Goal: Information Seeking & Learning: Learn about a topic

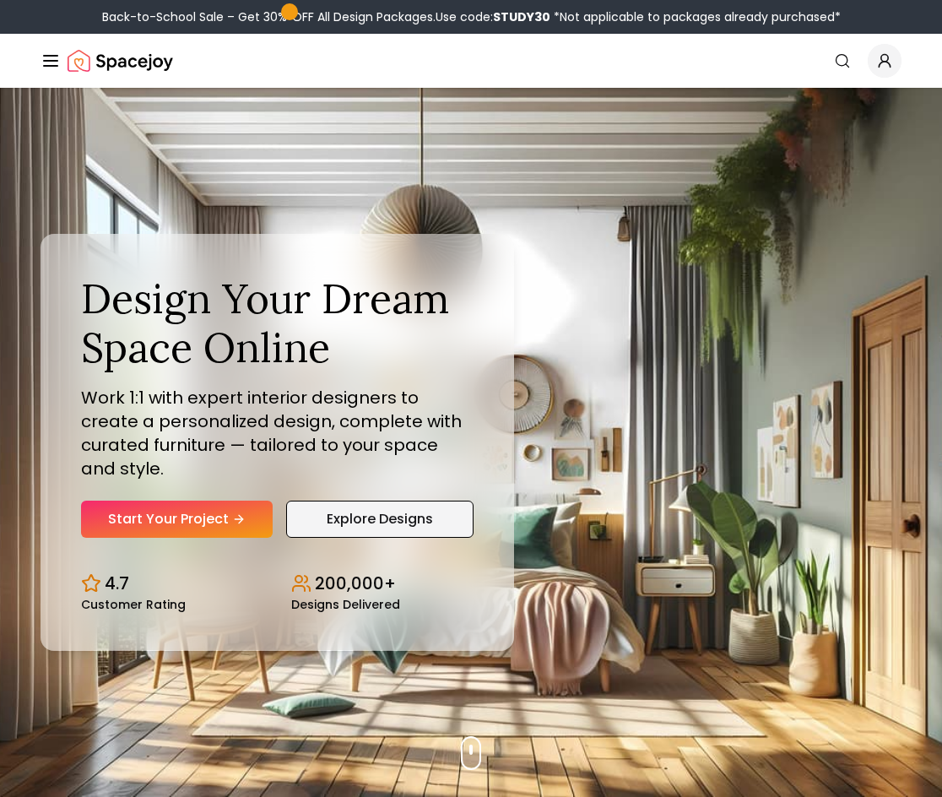
click at [339, 517] on link "Explore Designs" at bounding box center [379, 519] width 187 height 37
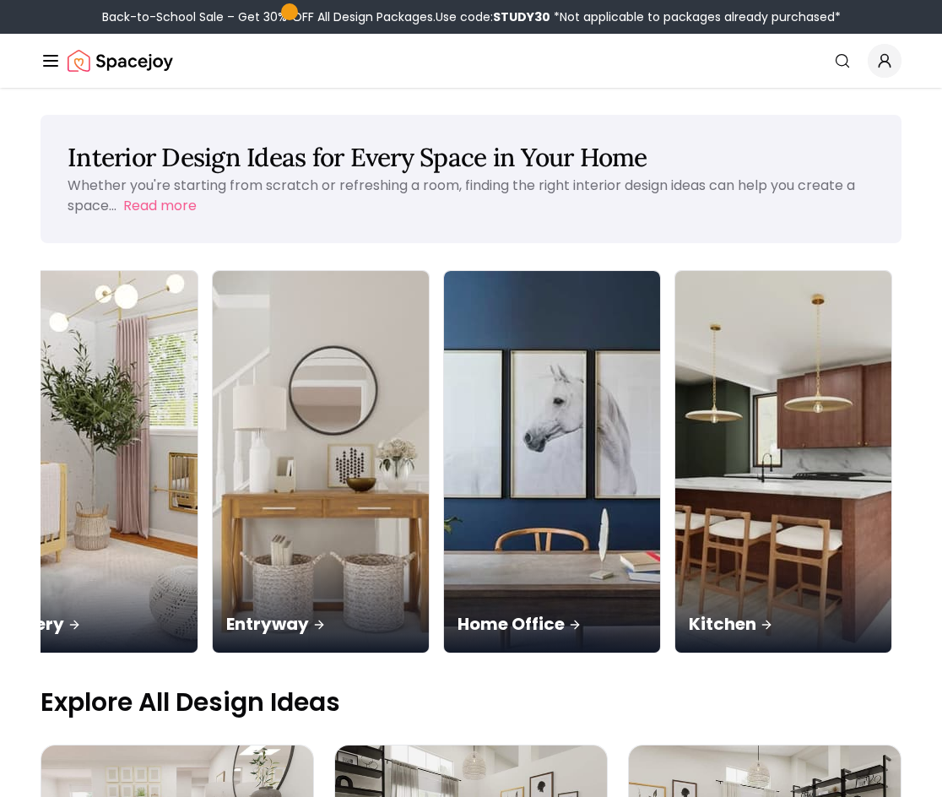
scroll to position [0, 844]
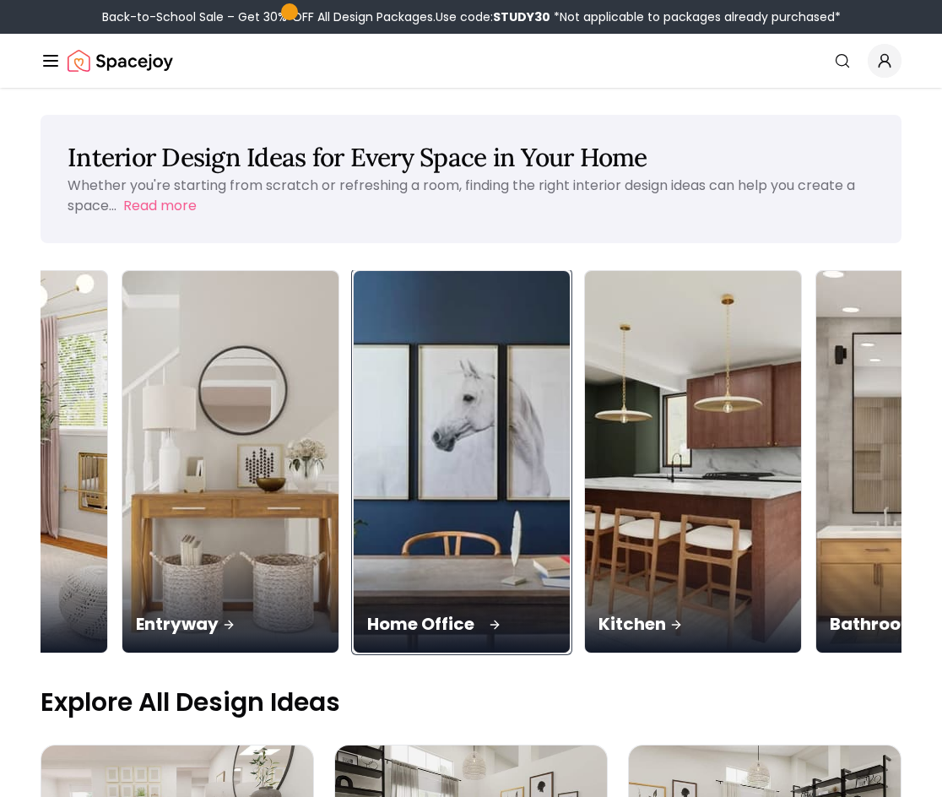
click at [444, 497] on img at bounding box center [462, 462] width 227 height 401
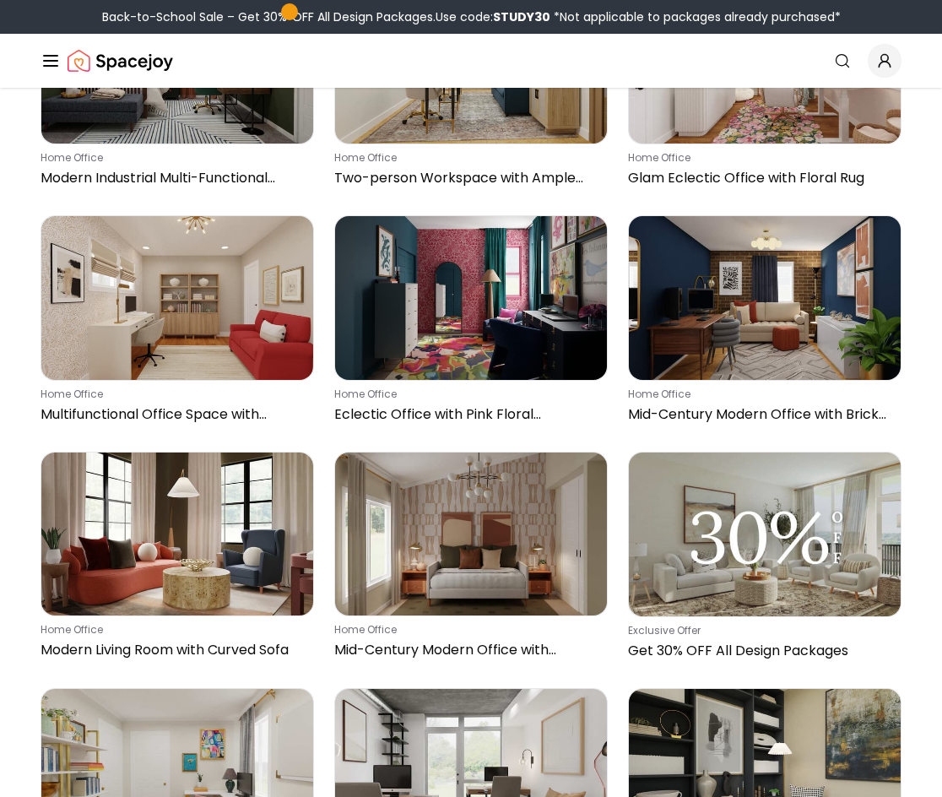
scroll to position [1925, 0]
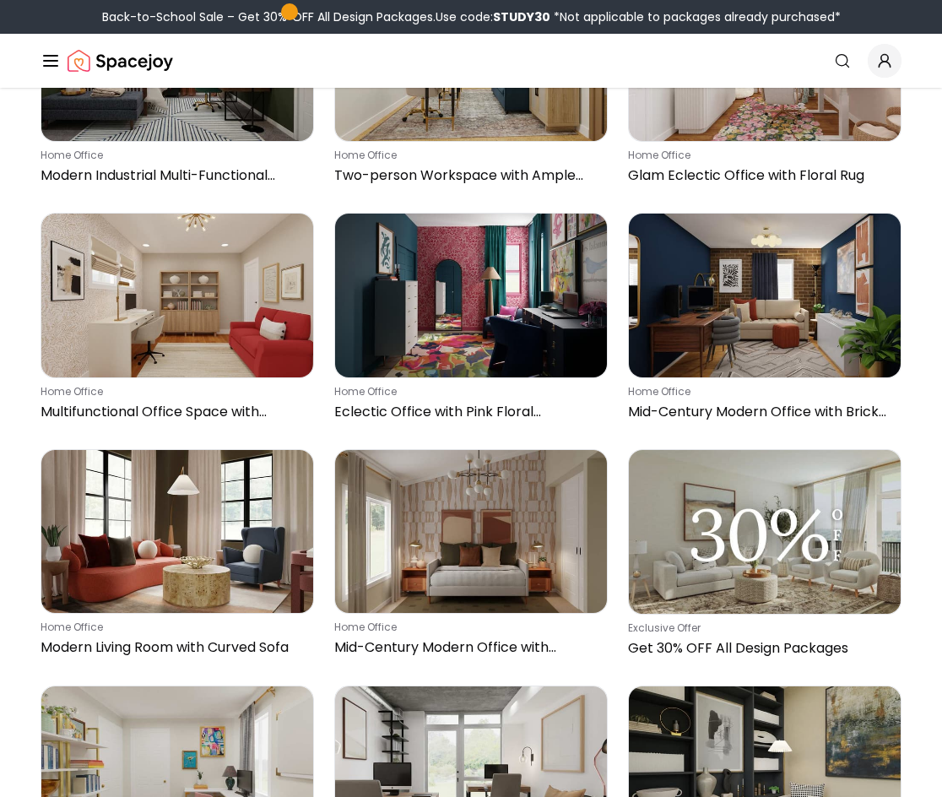
click at [444, 497] on img at bounding box center [471, 531] width 272 height 163
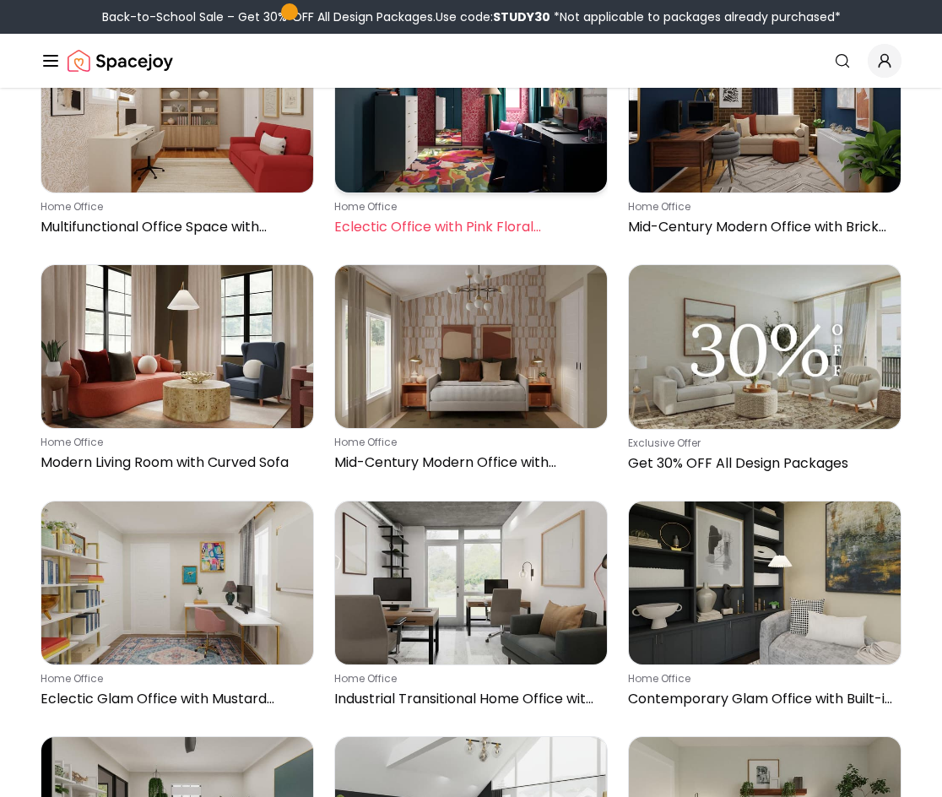
scroll to position [2127, 0]
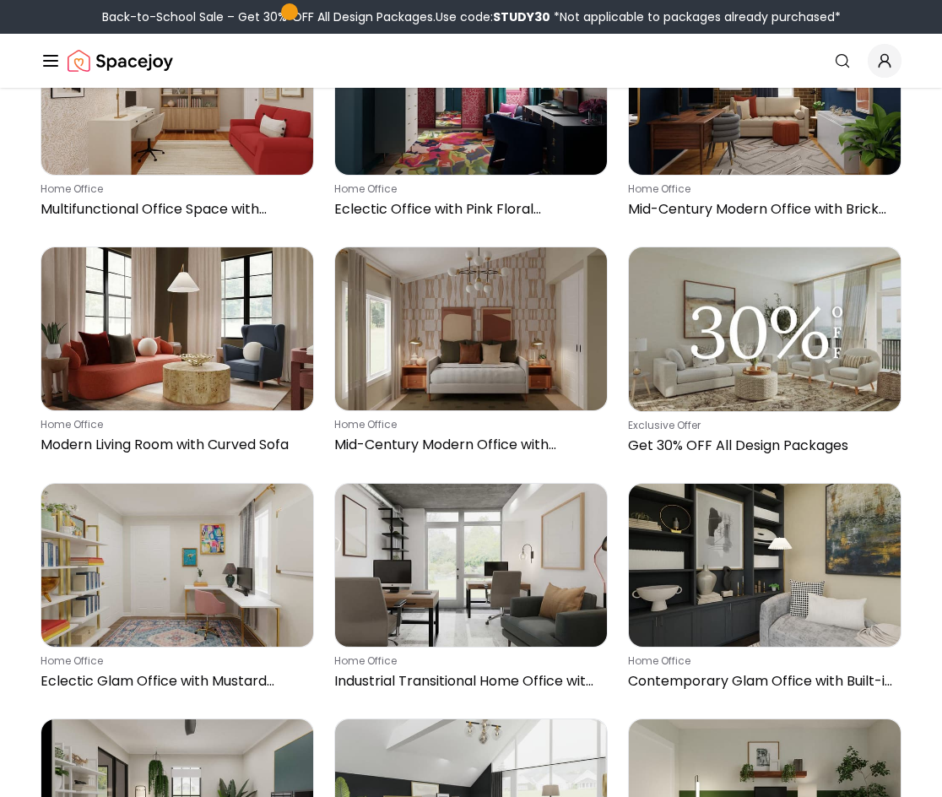
drag, startPoint x: 6, startPoint y: 479, endPoint x: 35, endPoint y: 483, distance: 29.7
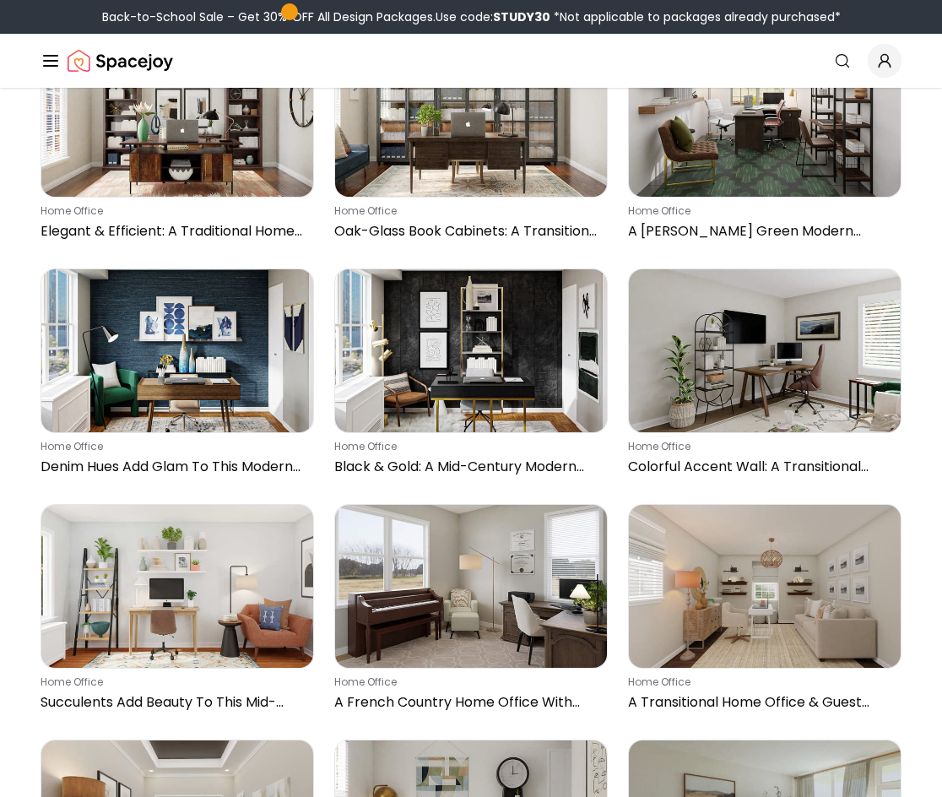
scroll to position [7766, 0]
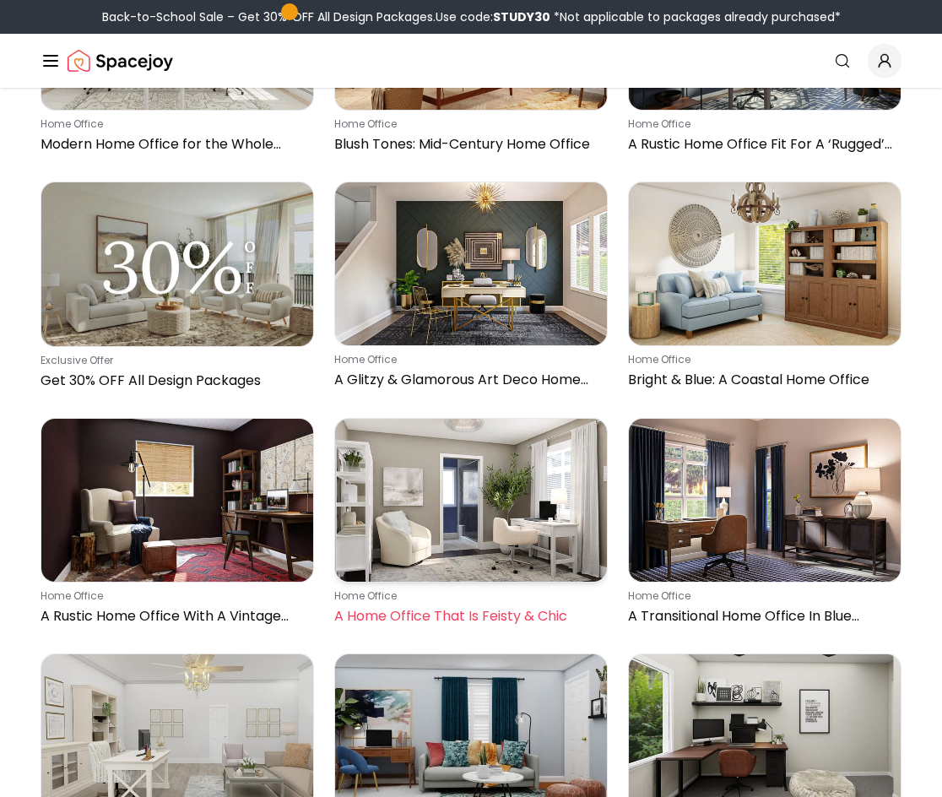
scroll to position [12568, 0]
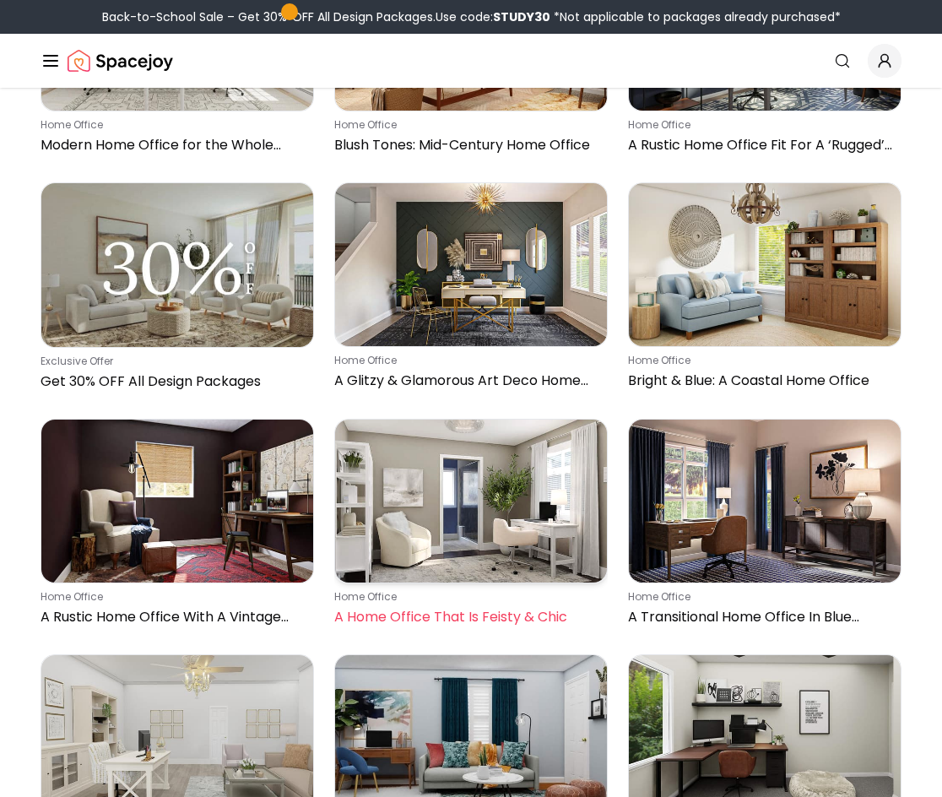
click at [497, 510] on img at bounding box center [471, 501] width 272 height 163
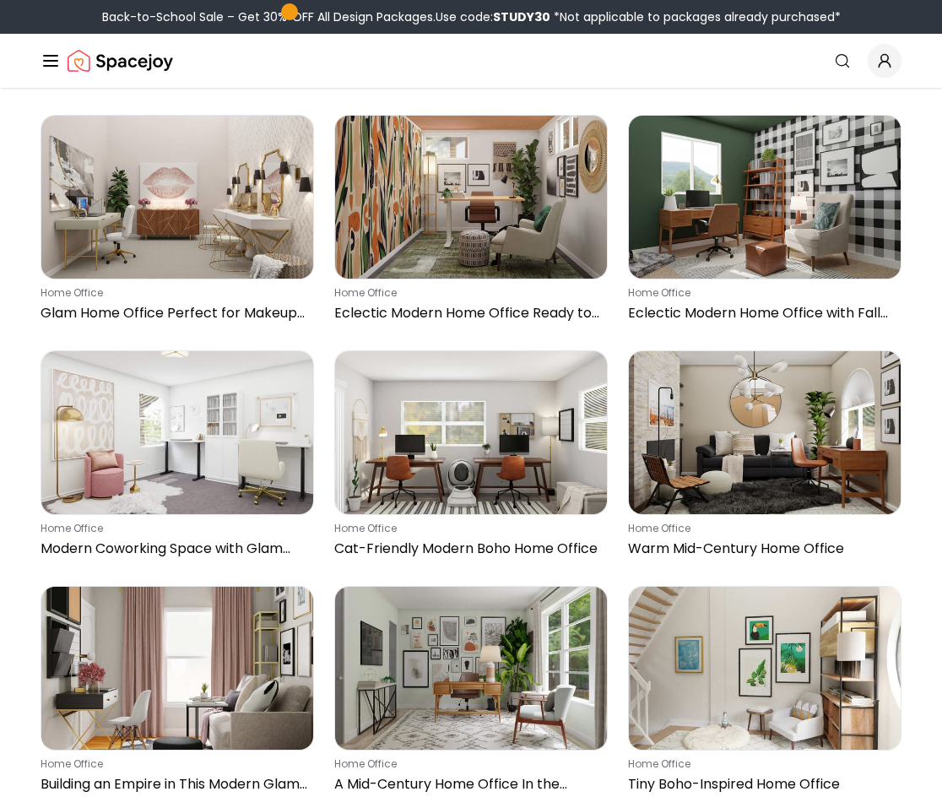
scroll to position [13819, 0]
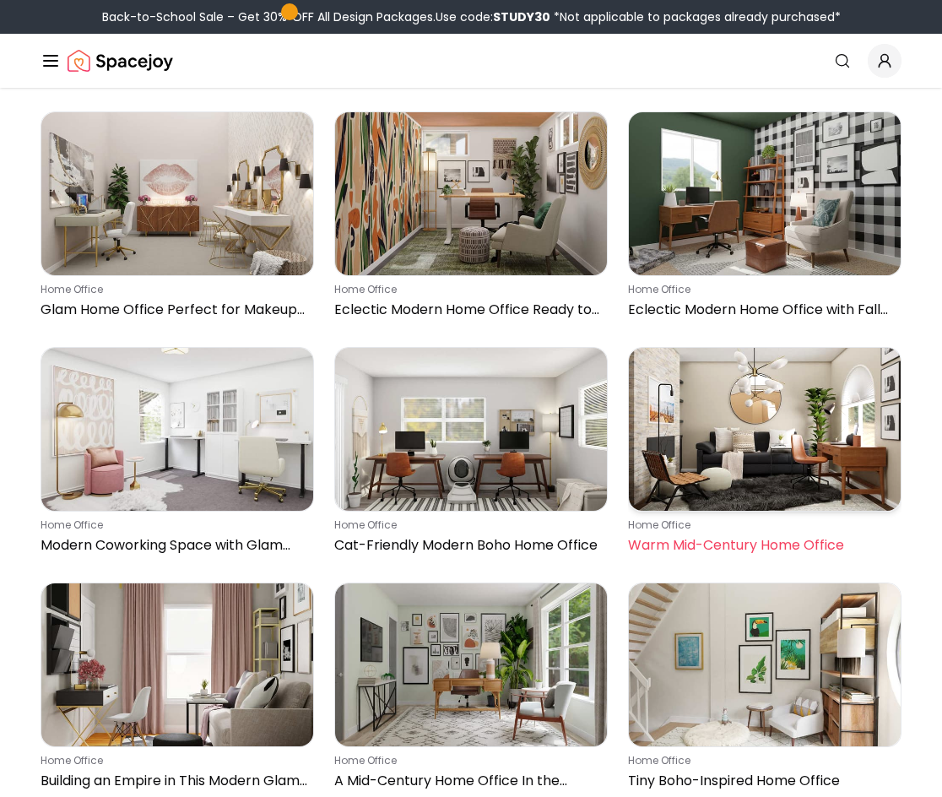
click at [723, 396] on img at bounding box center [765, 429] width 272 height 163
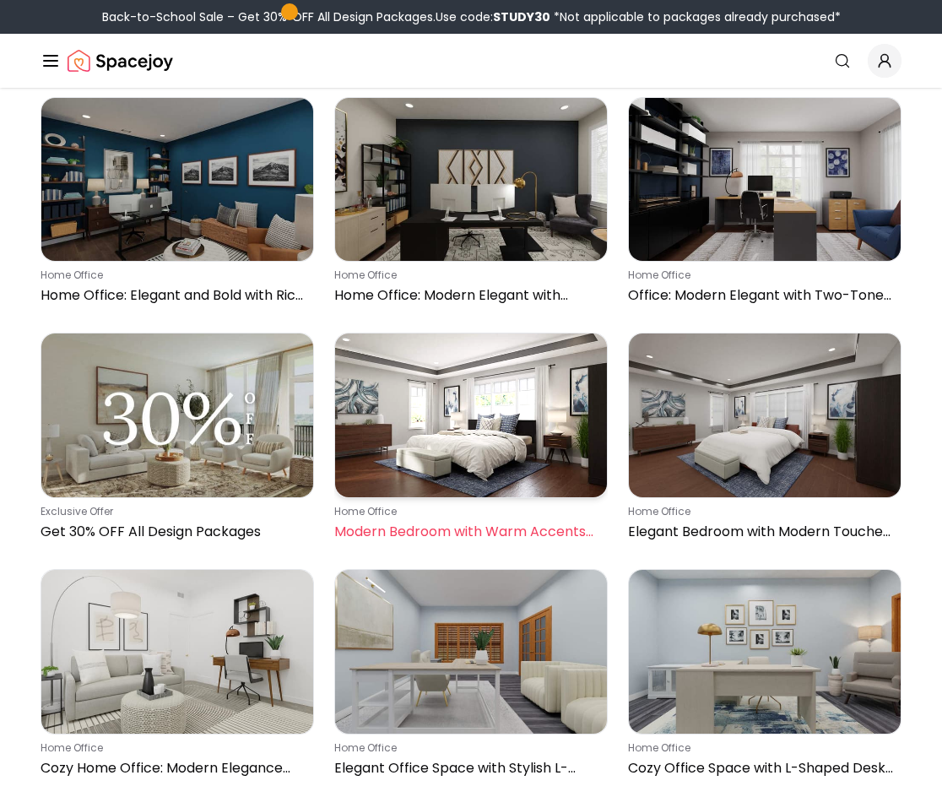
scroll to position [0, 0]
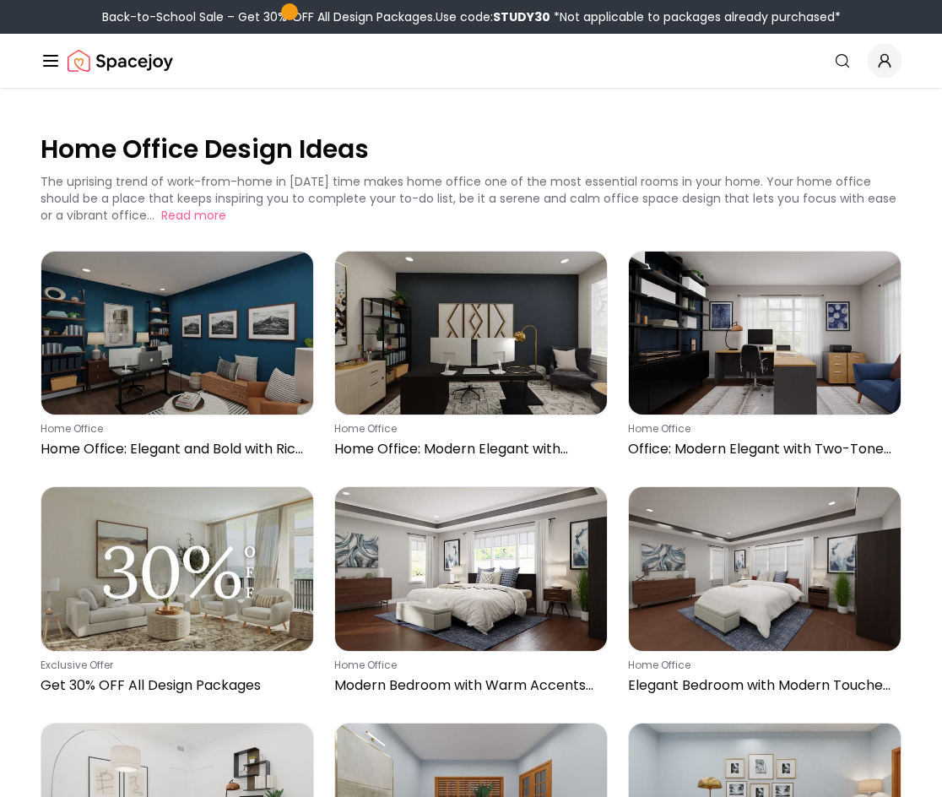
drag, startPoint x: 416, startPoint y: 92, endPoint x: 432, endPoint y: 72, distance: 25.8
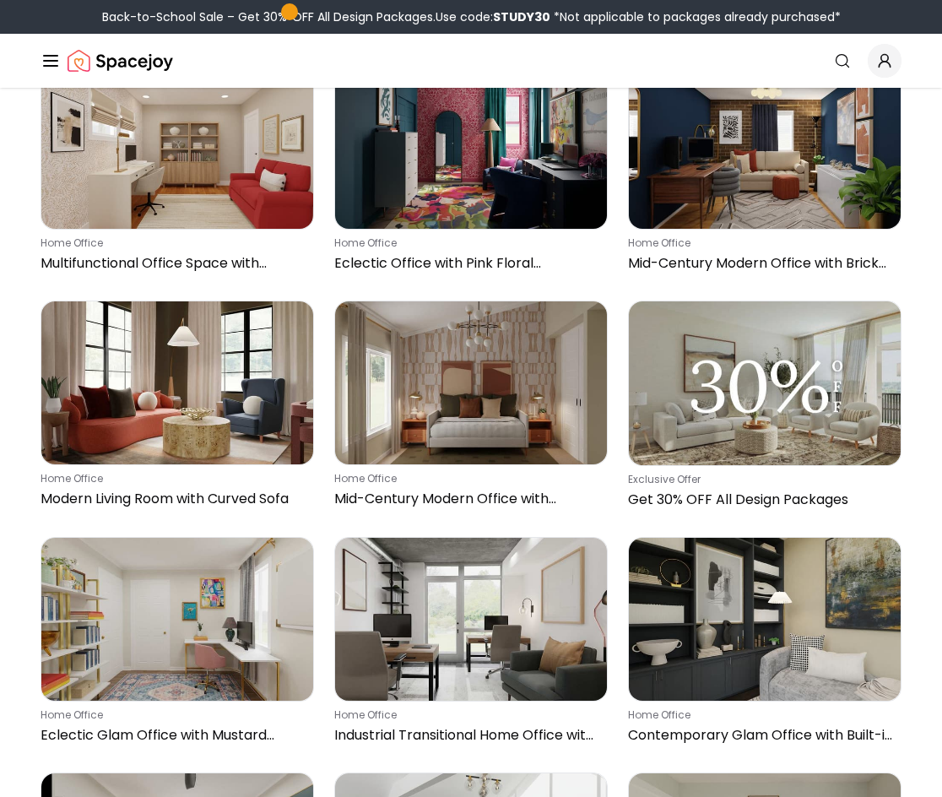
scroll to position [2075, 0]
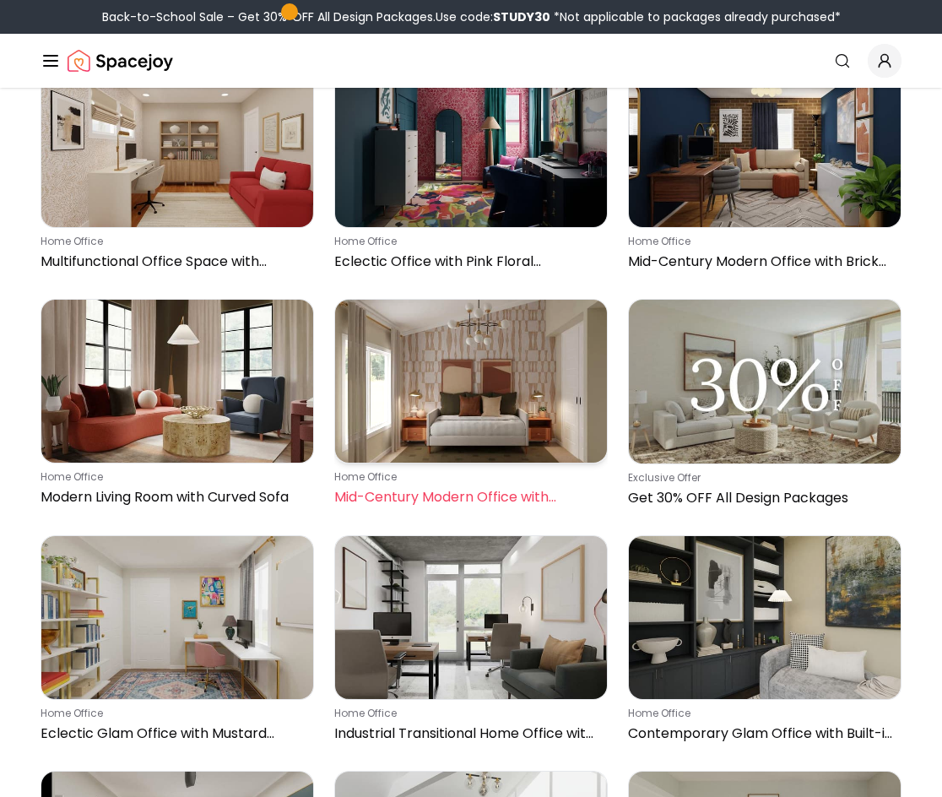
click at [544, 382] on img at bounding box center [471, 381] width 272 height 163
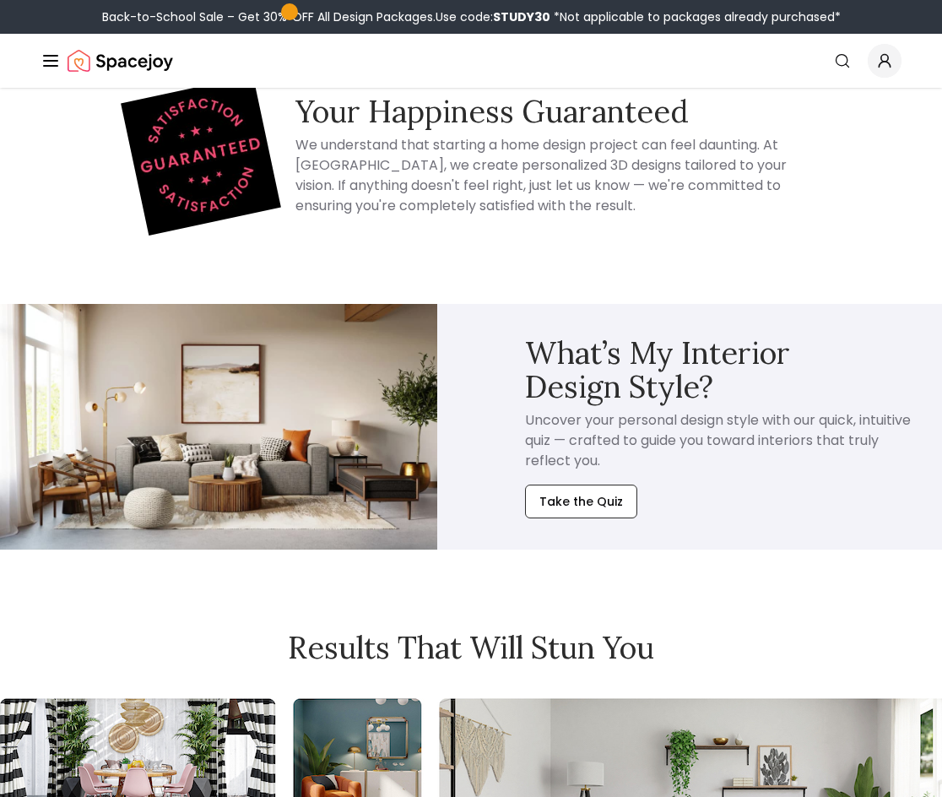
scroll to position [17777, 0]
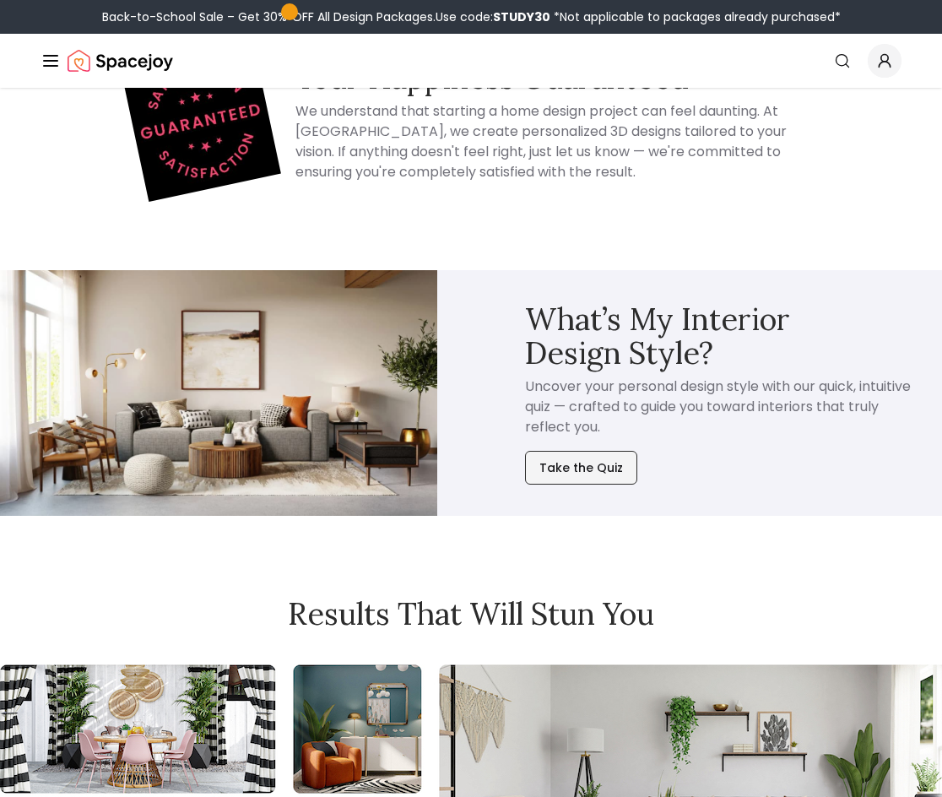
click at [602, 465] on button "Take the Quiz" at bounding box center [581, 468] width 112 height 34
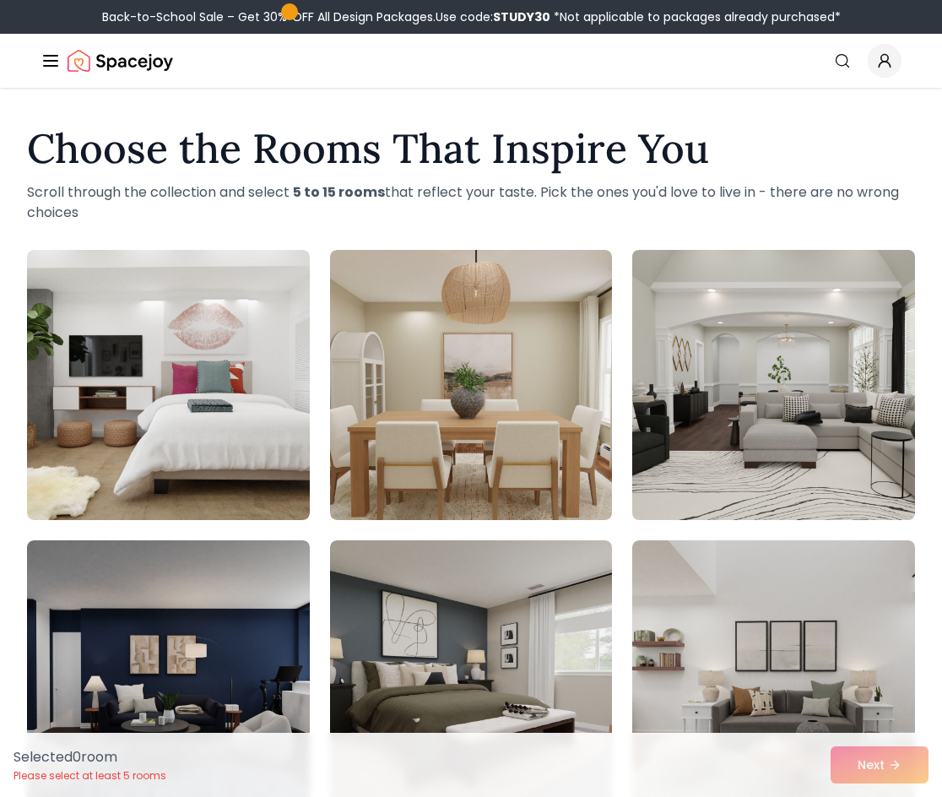
click at [787, 447] on img at bounding box center [774, 385] width 296 height 284
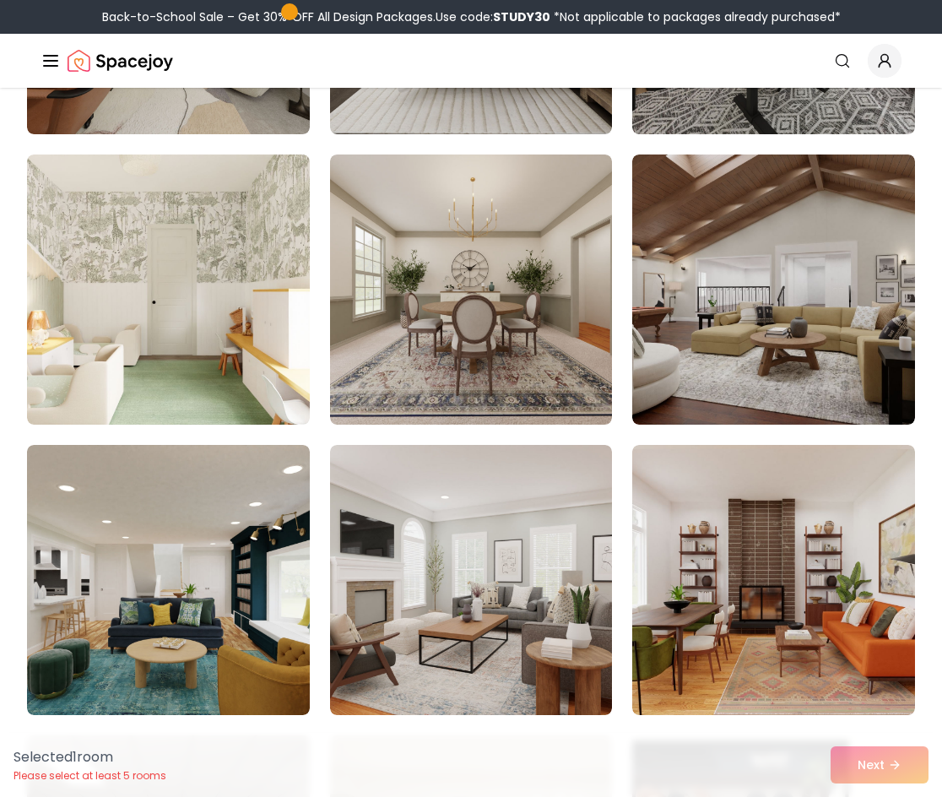
scroll to position [980, 0]
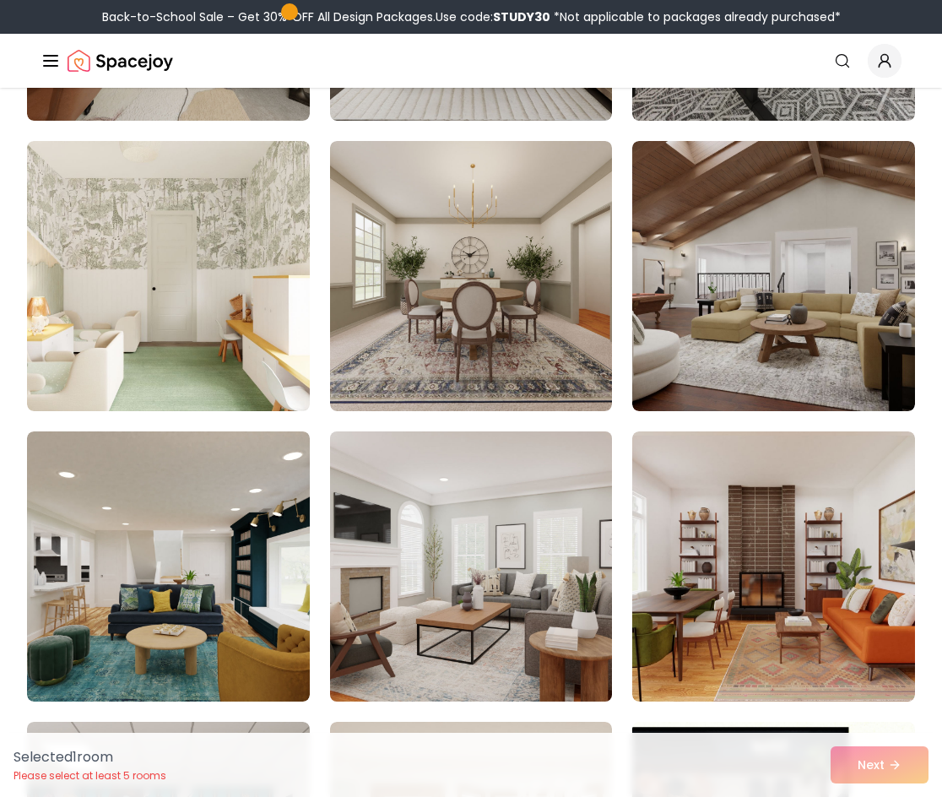
click at [431, 536] on img at bounding box center [470, 567] width 296 height 284
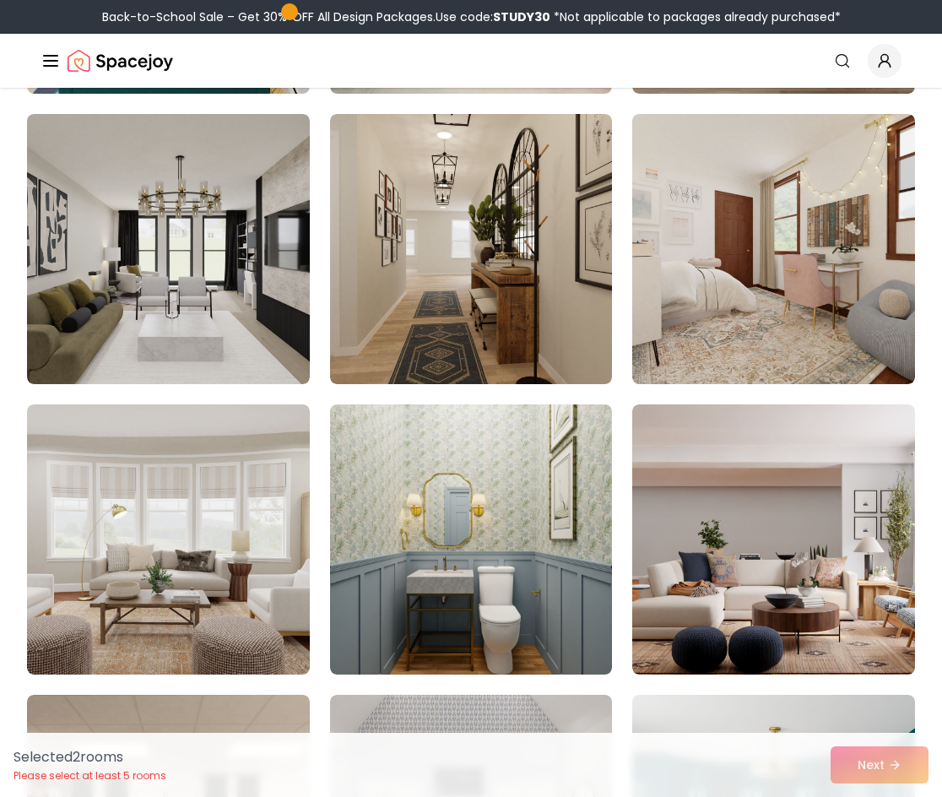
scroll to position [3374, 0]
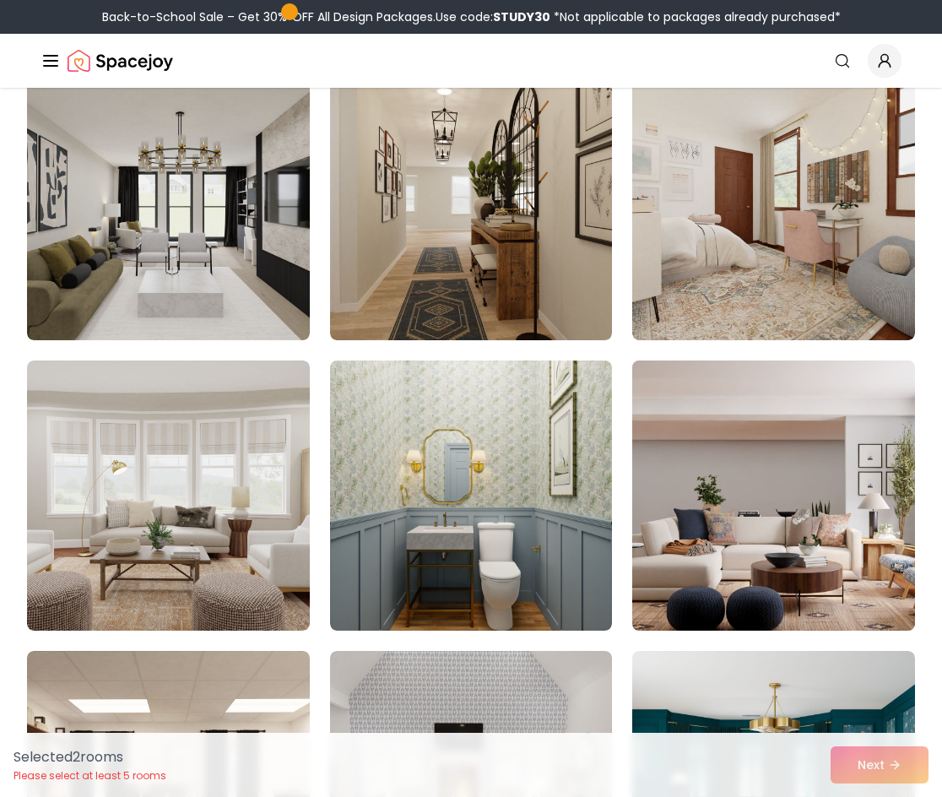
click at [784, 535] on img at bounding box center [774, 496] width 296 height 284
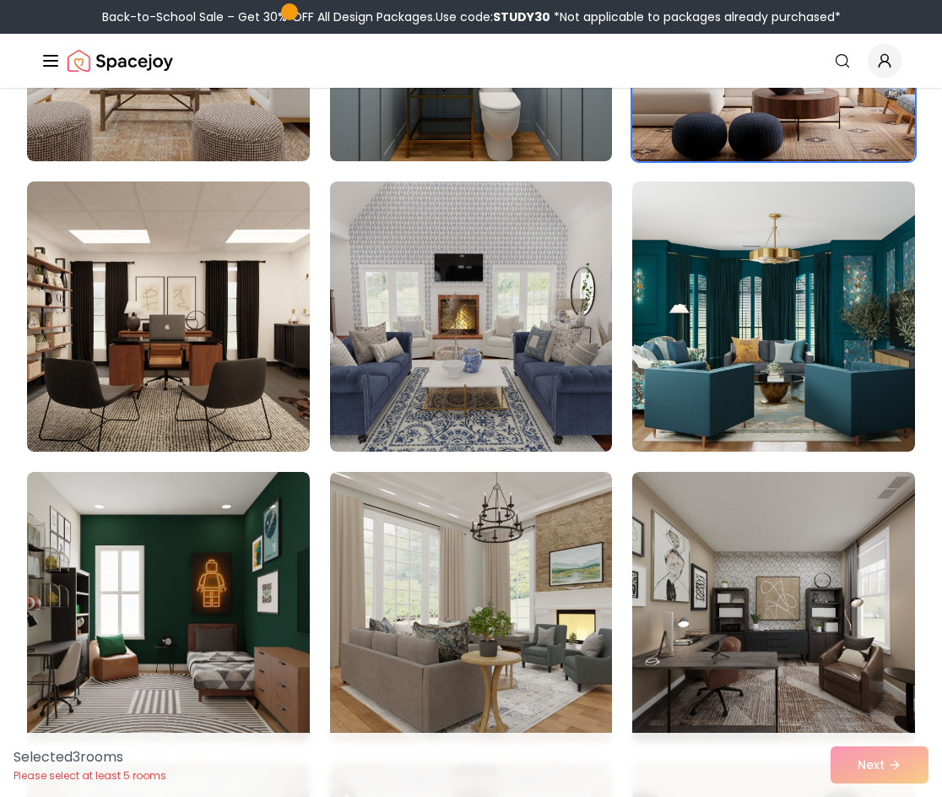
scroll to position [3847, 0]
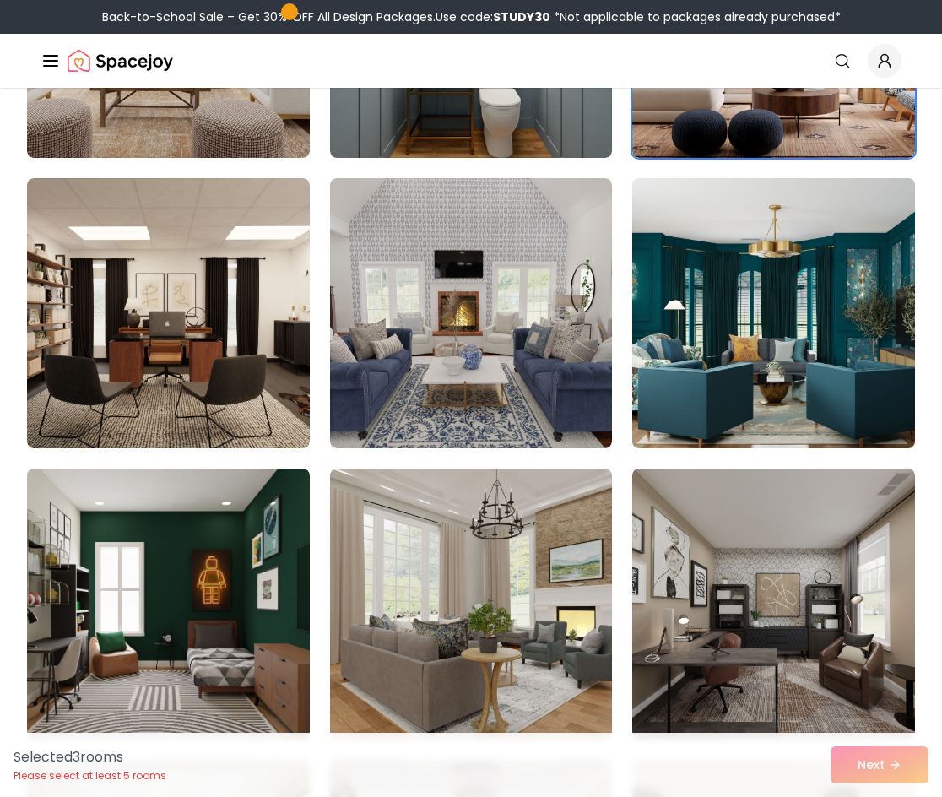
click at [763, 387] on img at bounding box center [774, 313] width 296 height 284
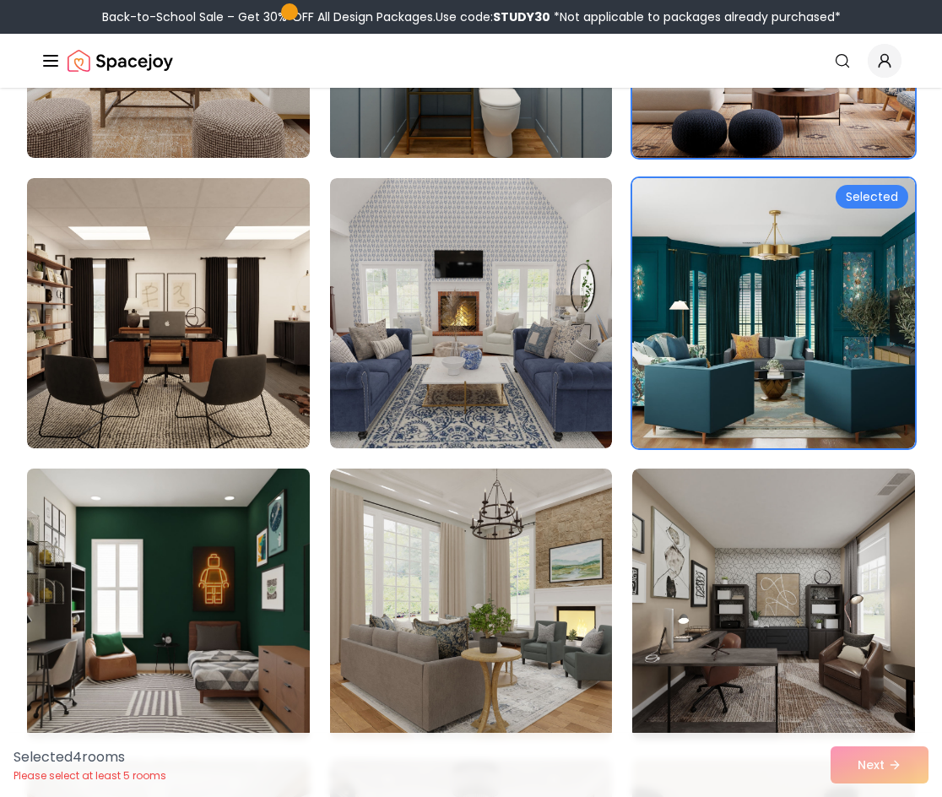
click at [205, 638] on img at bounding box center [168, 604] width 296 height 284
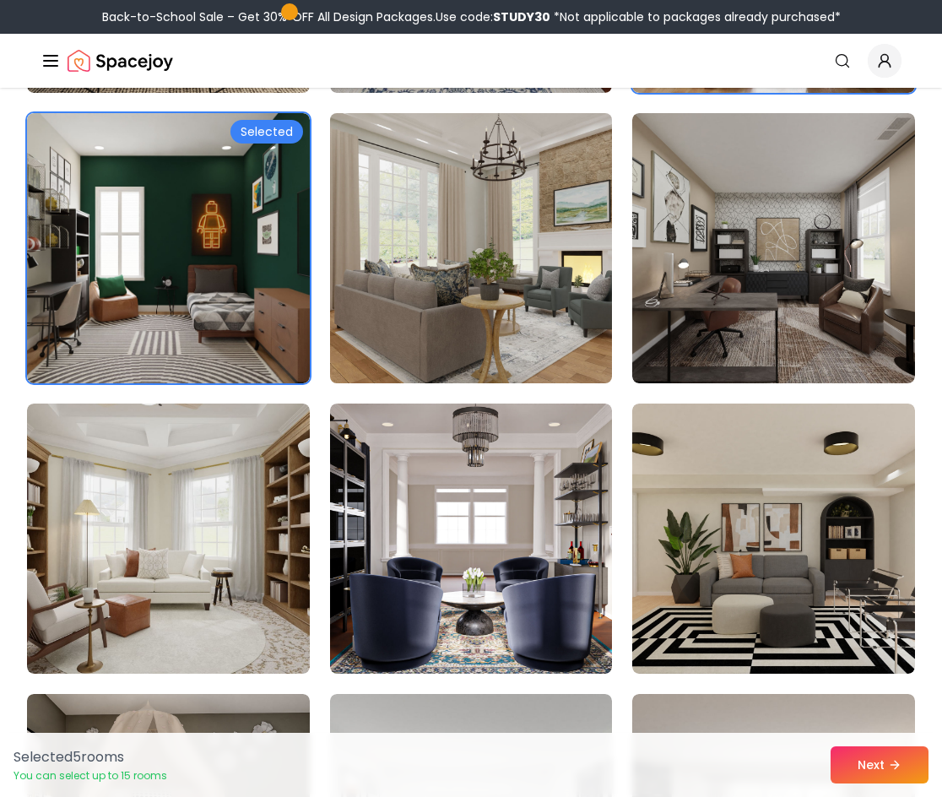
scroll to position [4215, 0]
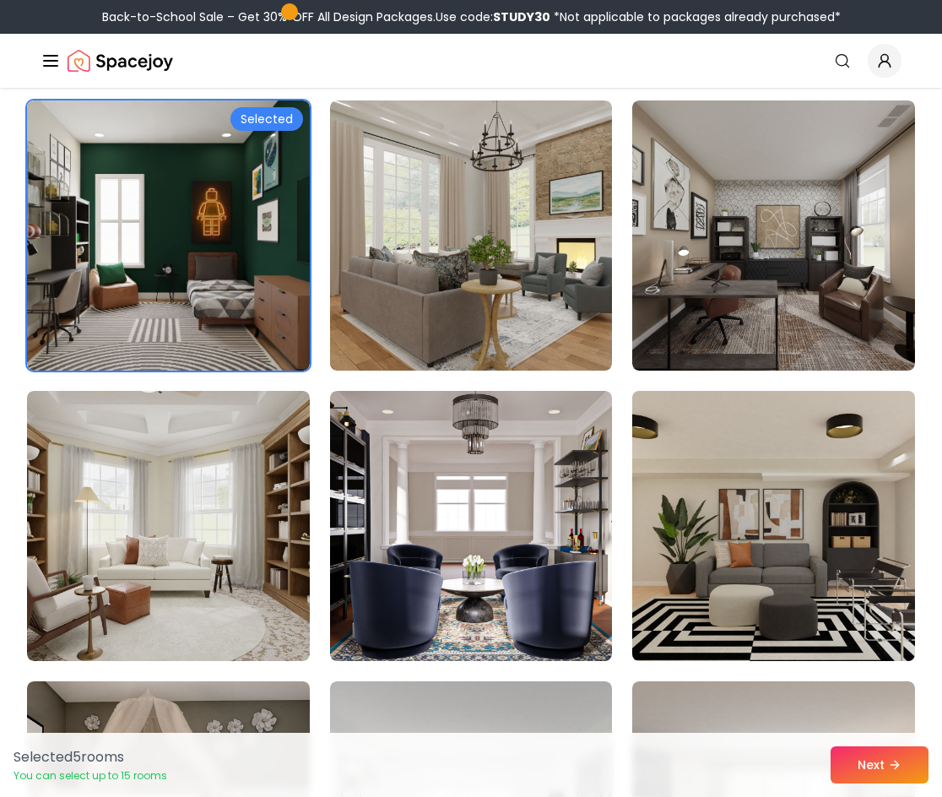
click at [741, 598] on img at bounding box center [774, 526] width 296 height 284
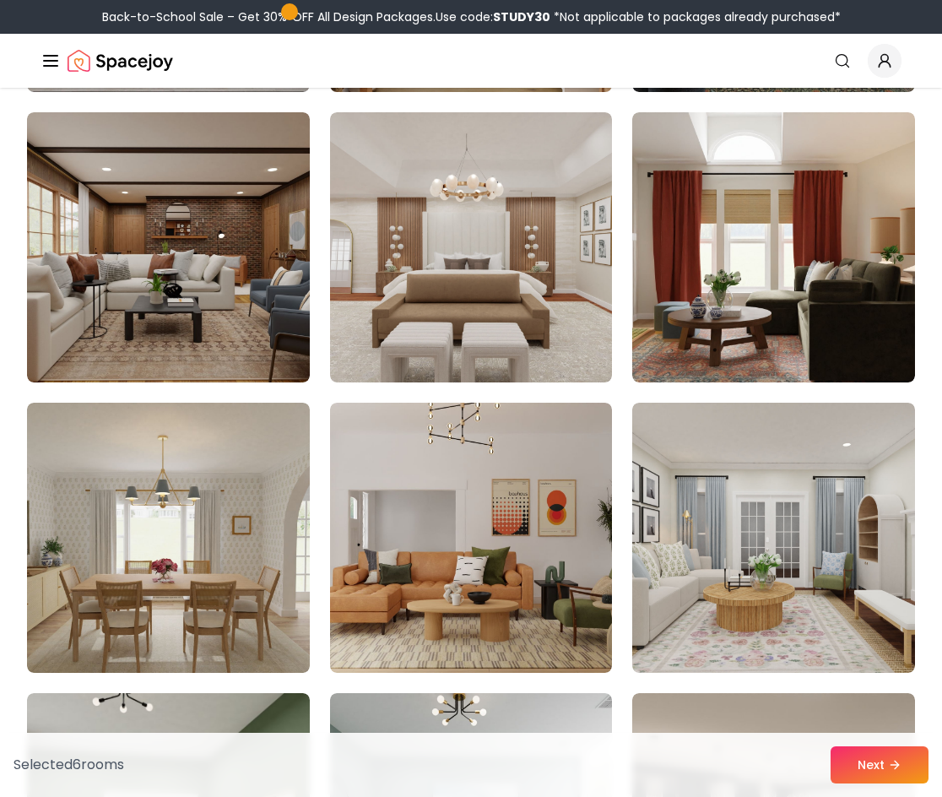
scroll to position [5659, 0]
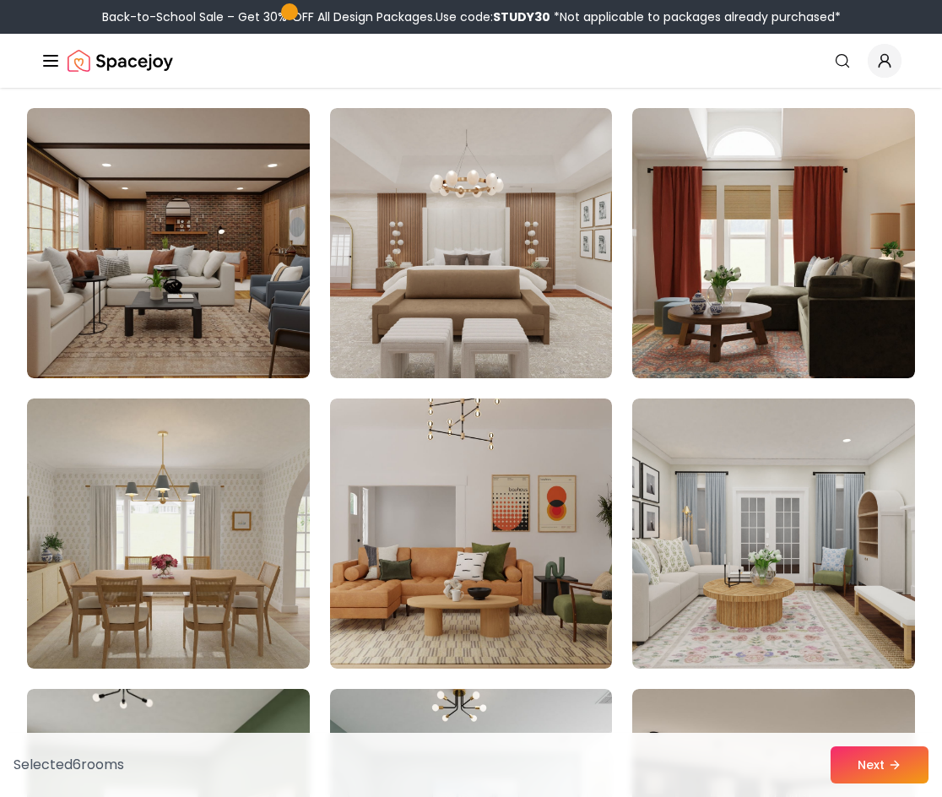
click at [483, 606] on img at bounding box center [471, 533] width 283 height 270
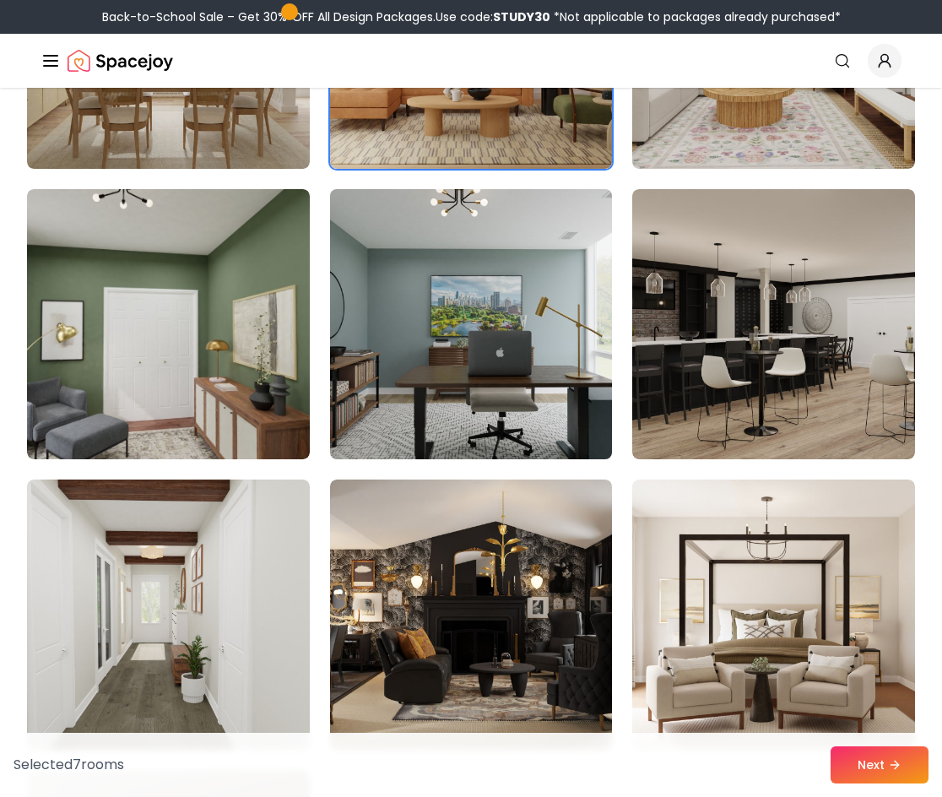
scroll to position [6177, 0]
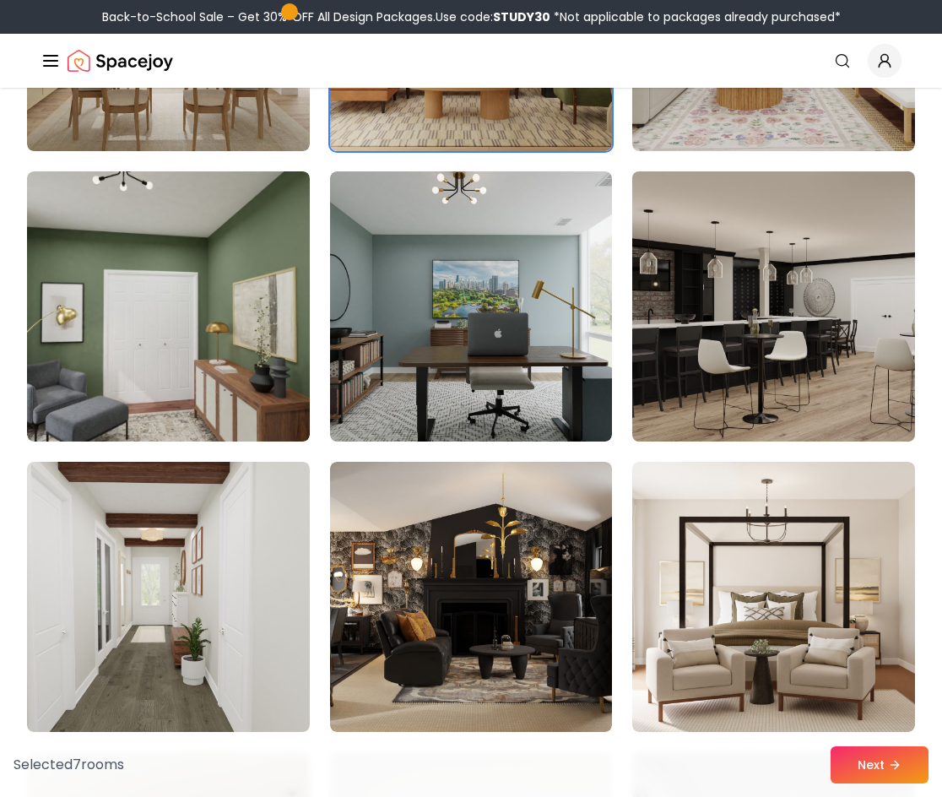
click at [712, 375] on img at bounding box center [774, 307] width 296 height 284
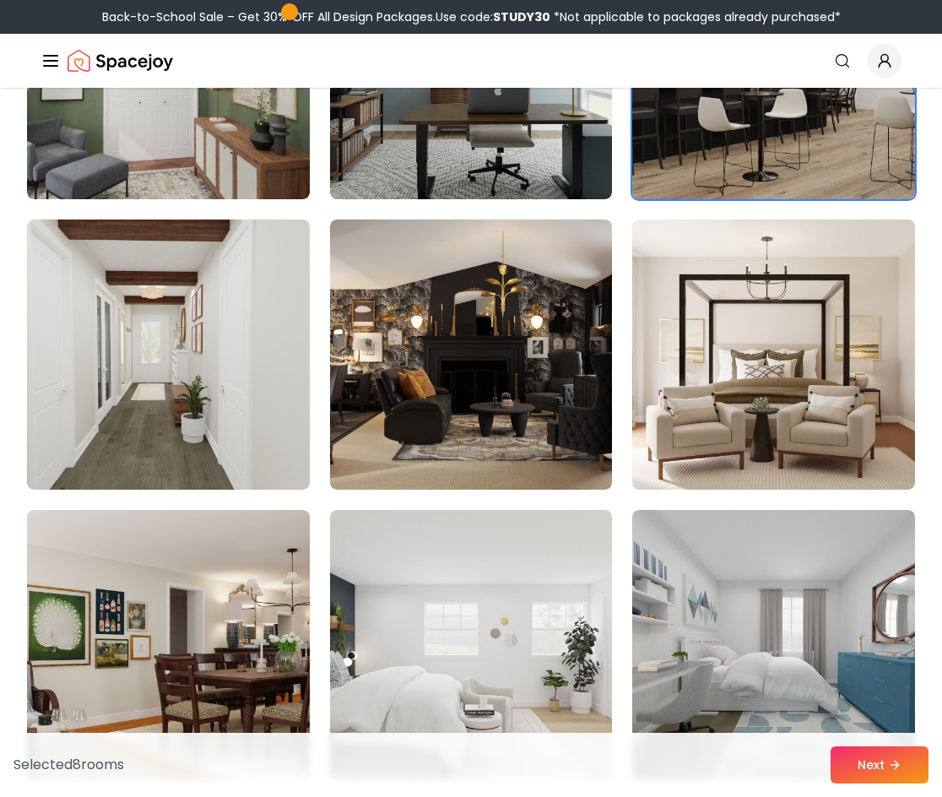
scroll to position [6422, 0]
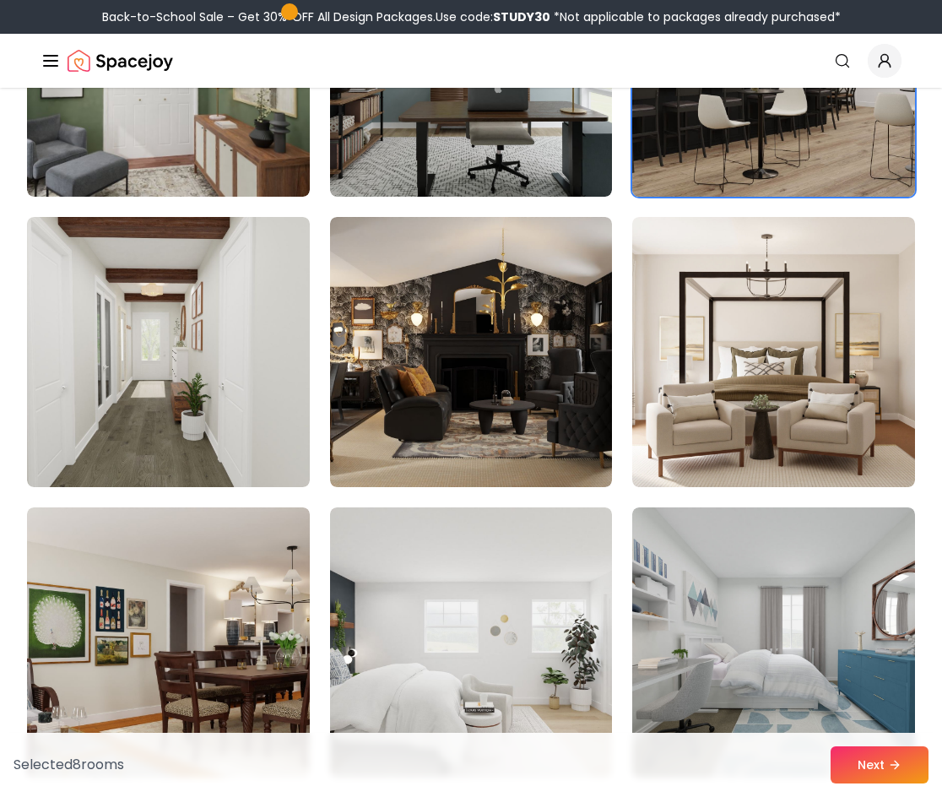
click at [712, 375] on img at bounding box center [773, 352] width 283 height 270
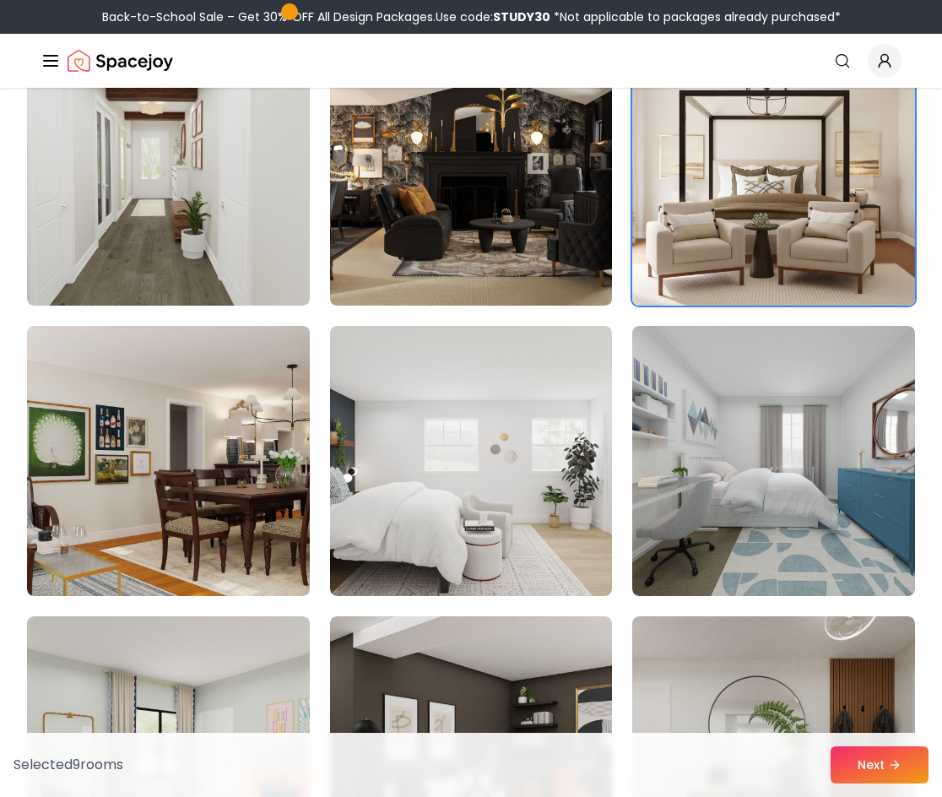
scroll to position [6619, 0]
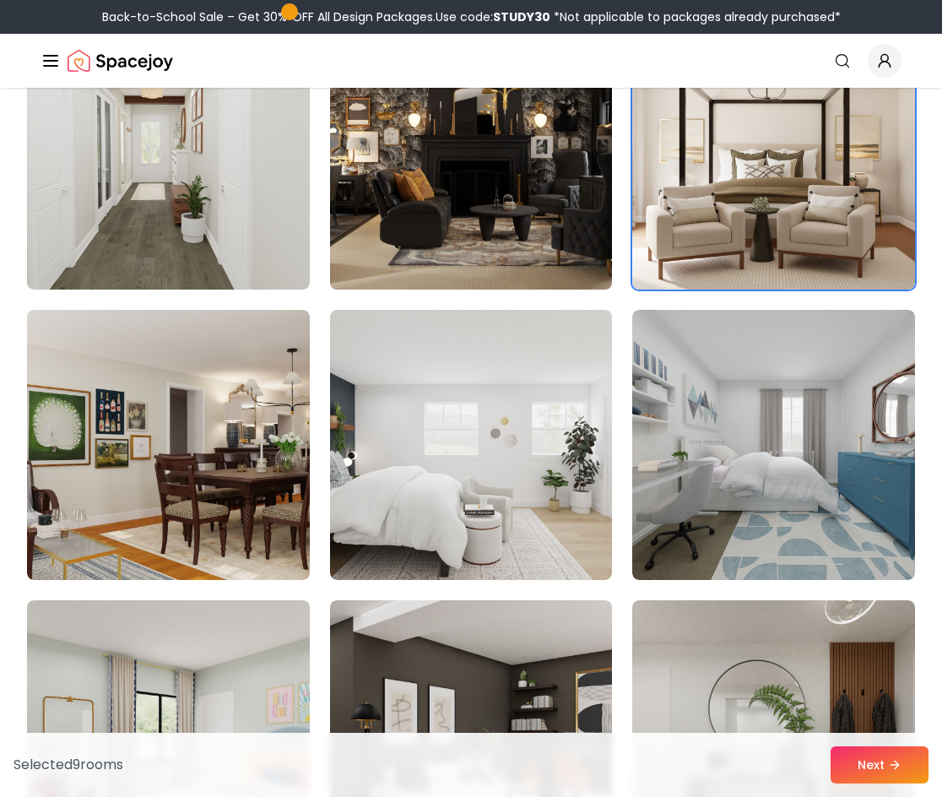
click at [543, 229] on img at bounding box center [470, 155] width 296 height 284
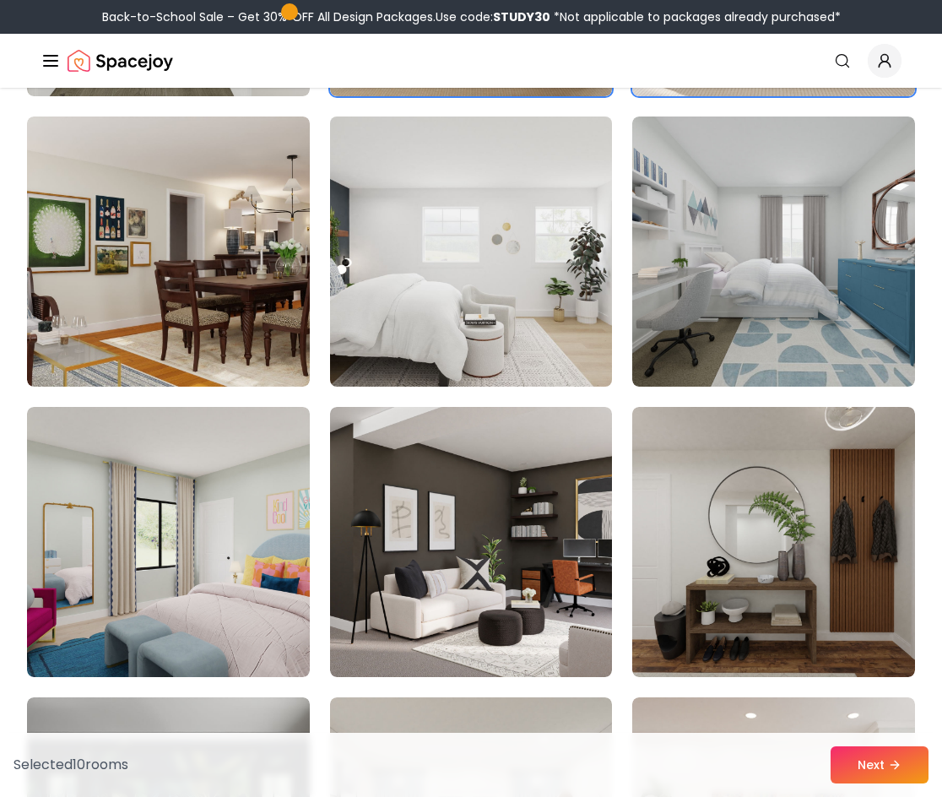
scroll to position [6817, 0]
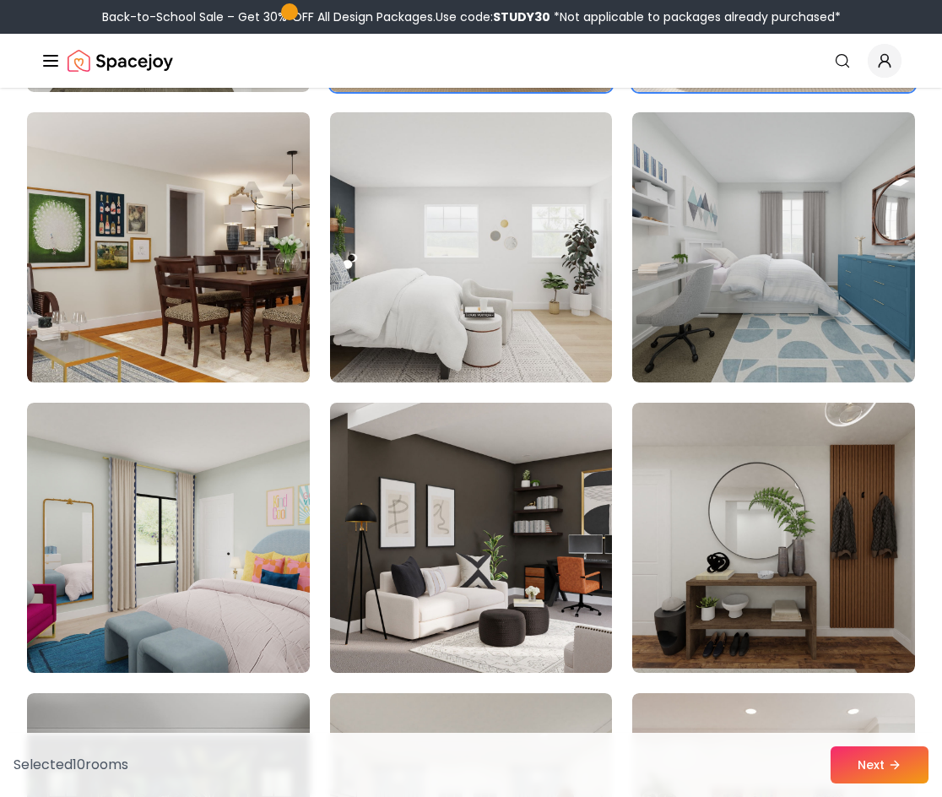
click at [518, 528] on img at bounding box center [470, 538] width 296 height 284
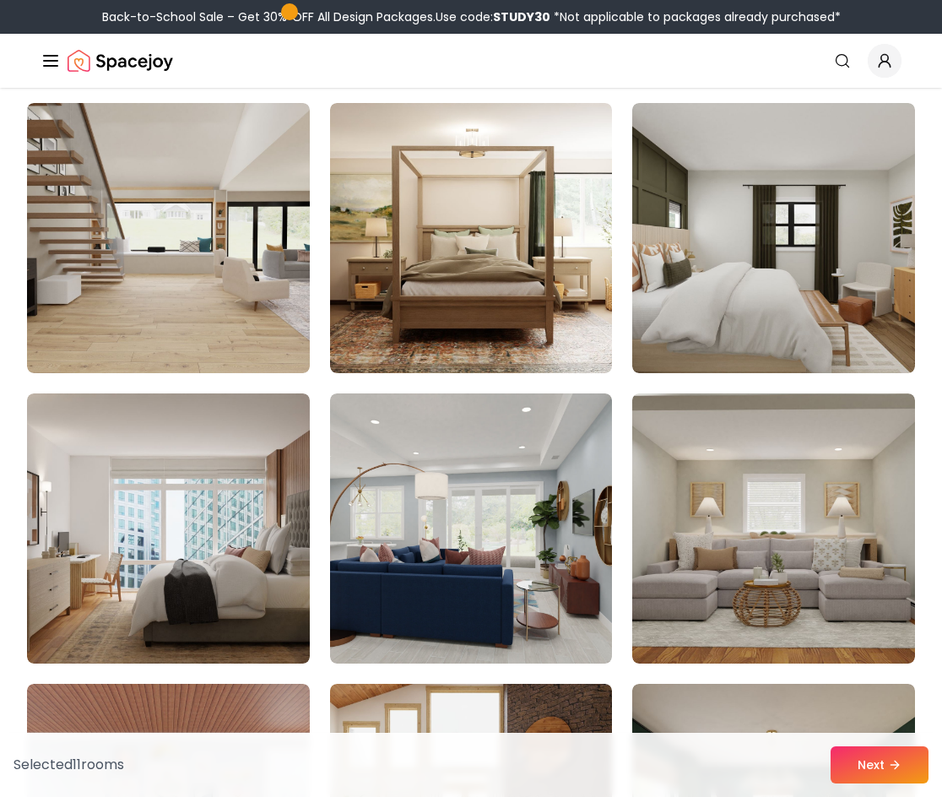
scroll to position [7989, 0]
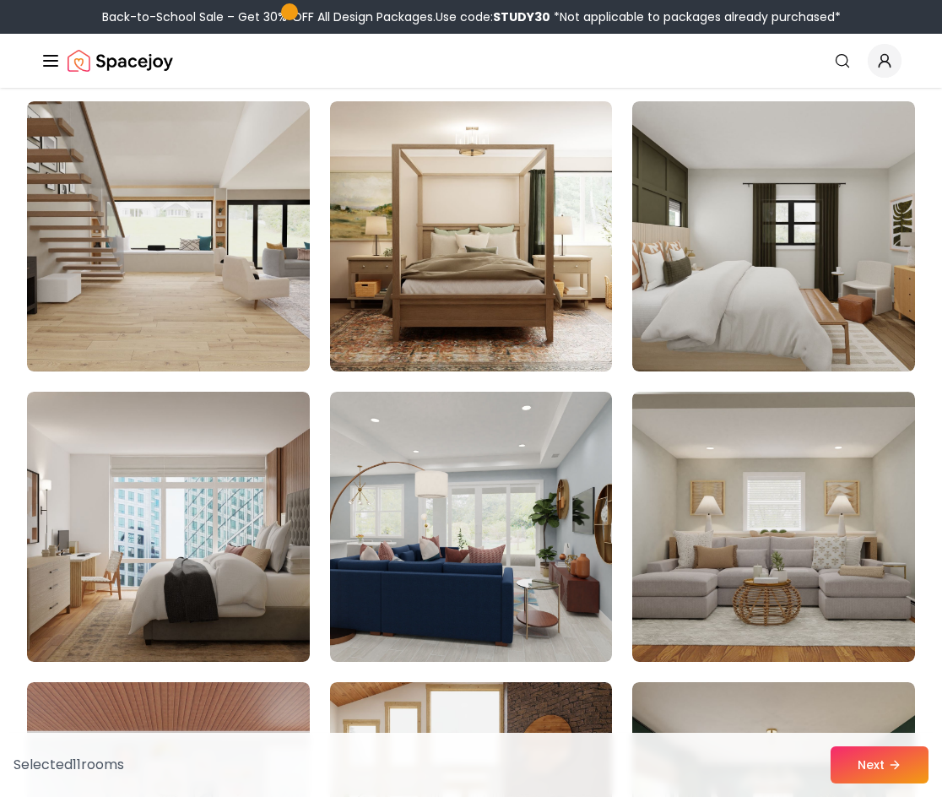
click at [443, 603] on img at bounding box center [471, 527] width 283 height 270
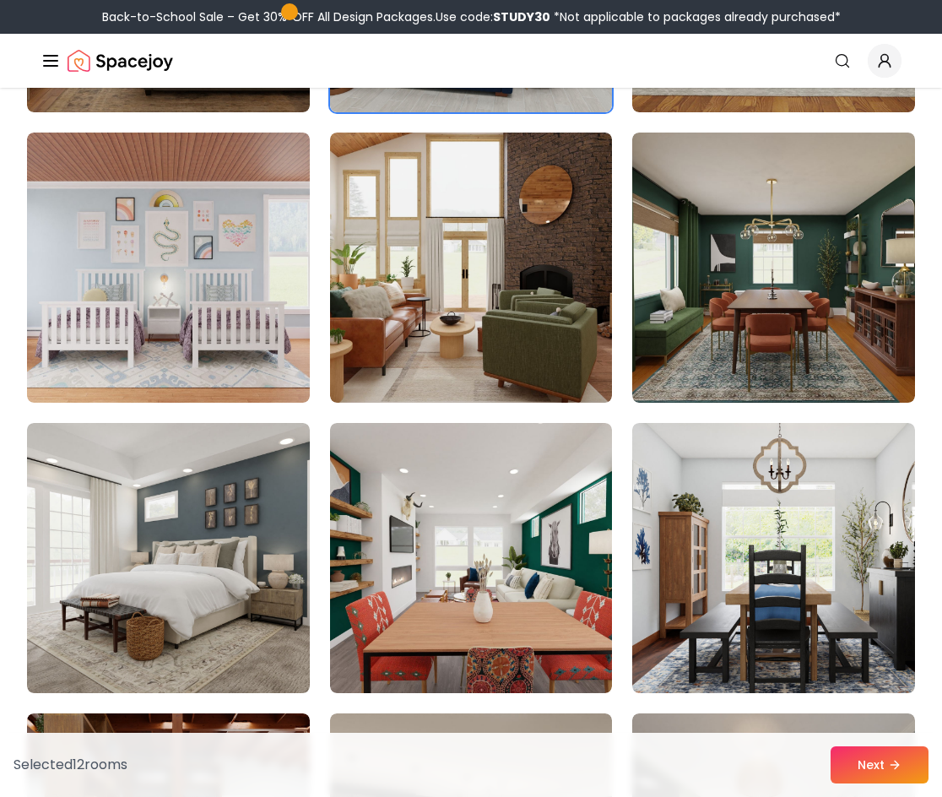
scroll to position [8541, 0]
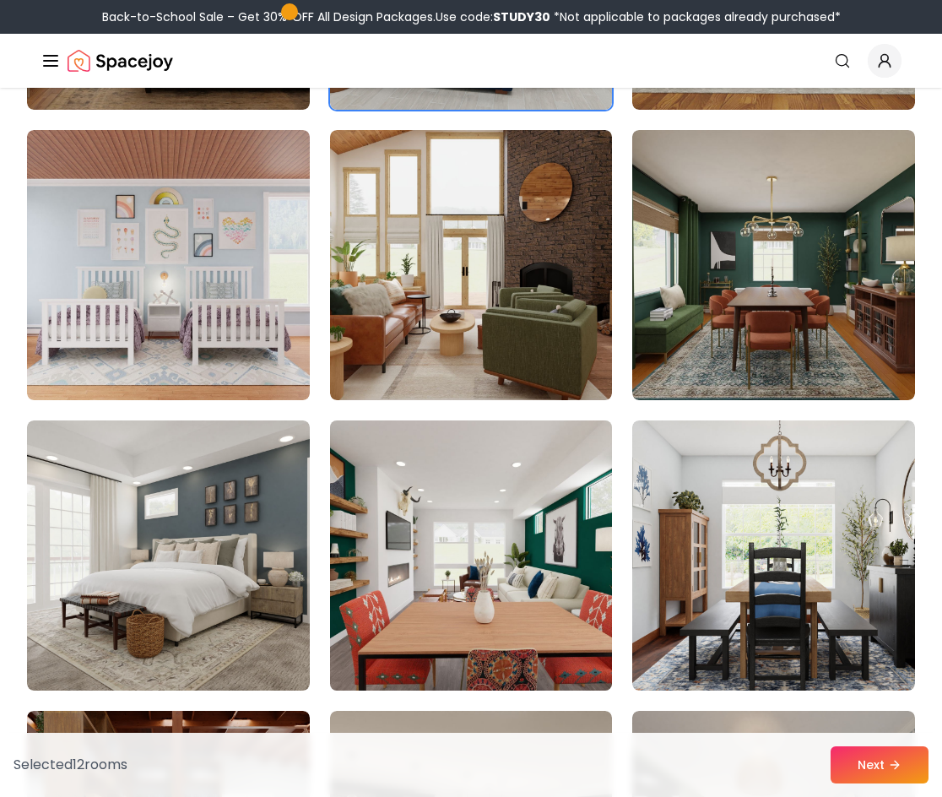
click at [426, 573] on img at bounding box center [470, 556] width 296 height 284
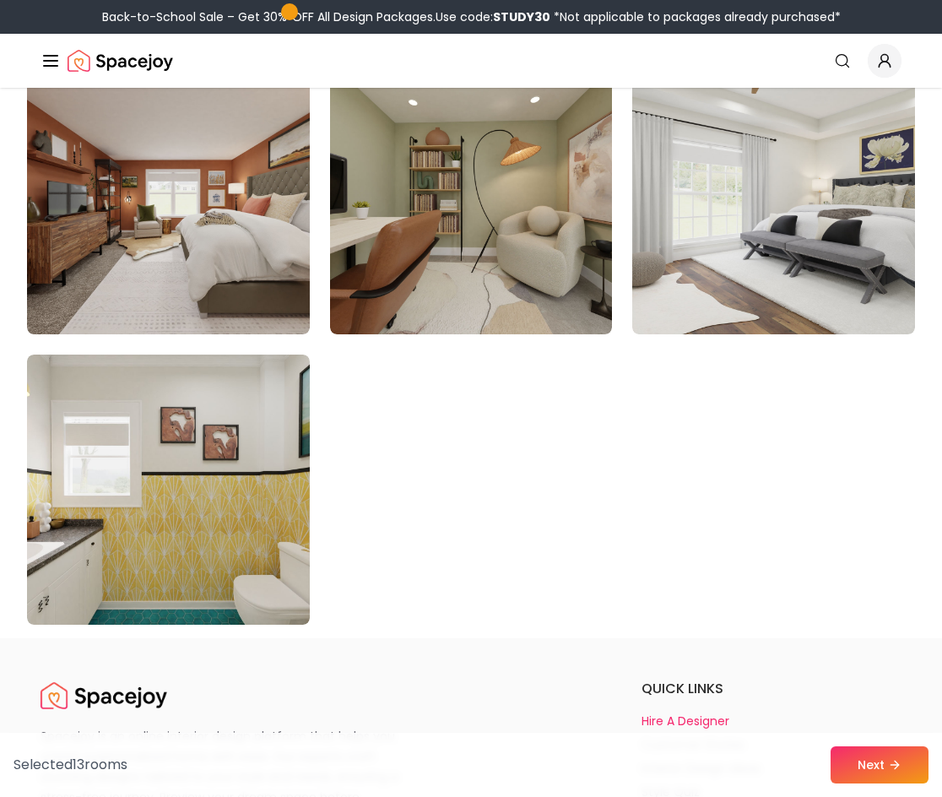
scroll to position [9520, 0]
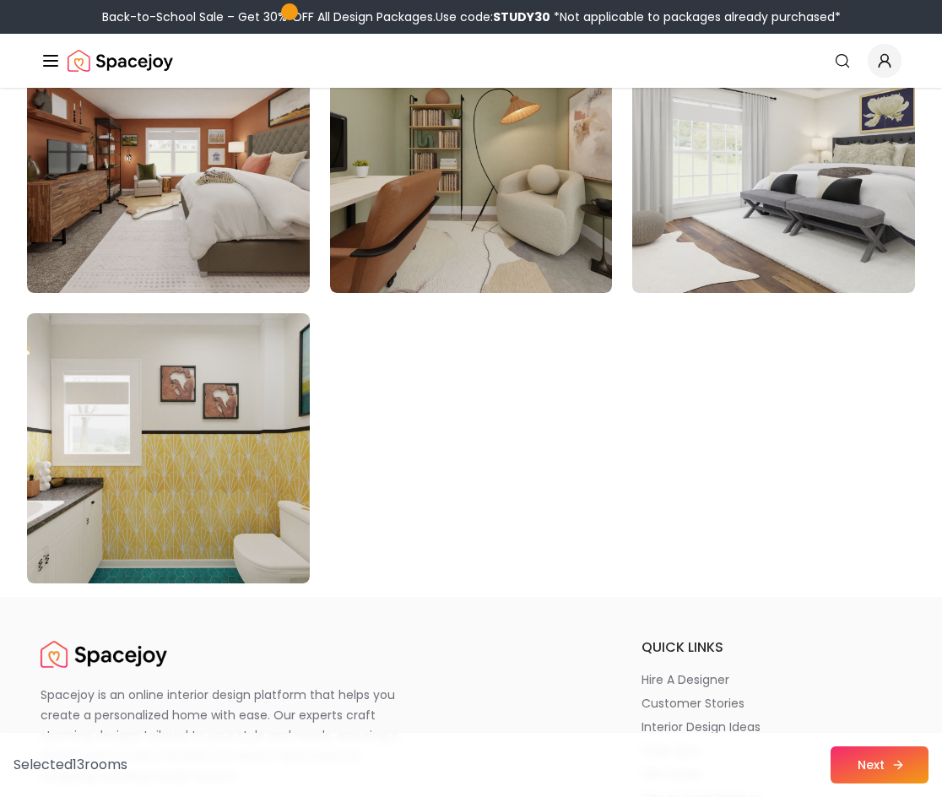
click at [890, 768] on button "Next" at bounding box center [880, 764] width 98 height 37
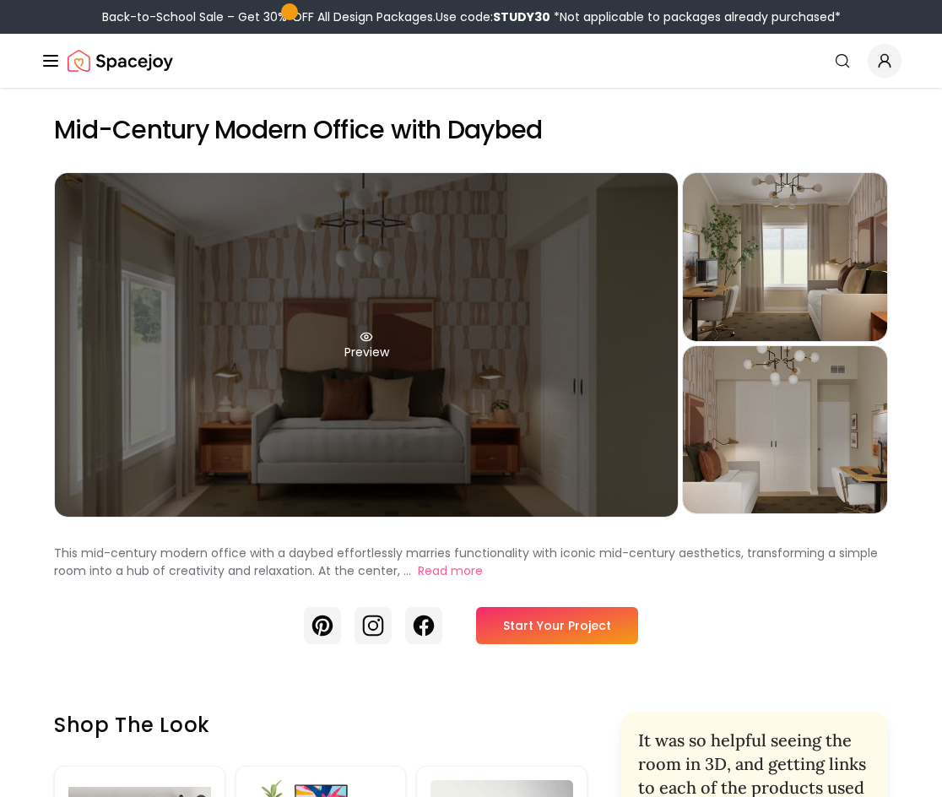
click at [436, 258] on div "Preview" at bounding box center [366, 345] width 623 height 344
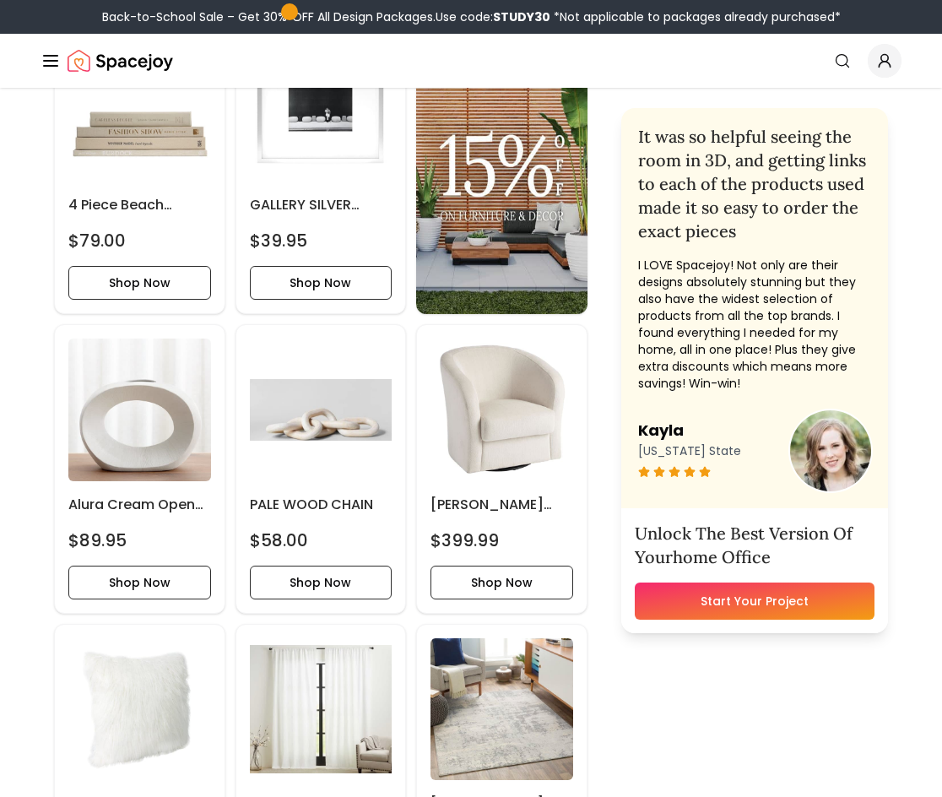
scroll to position [2251, 0]
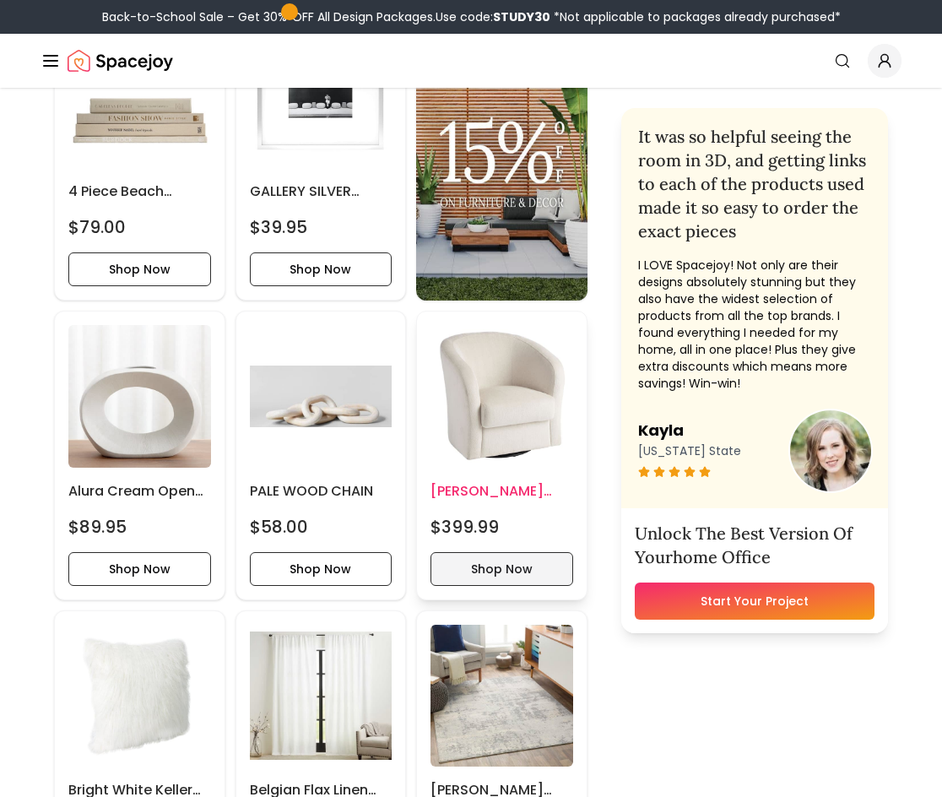
click at [479, 558] on button "Shop Now" at bounding box center [502, 569] width 143 height 34
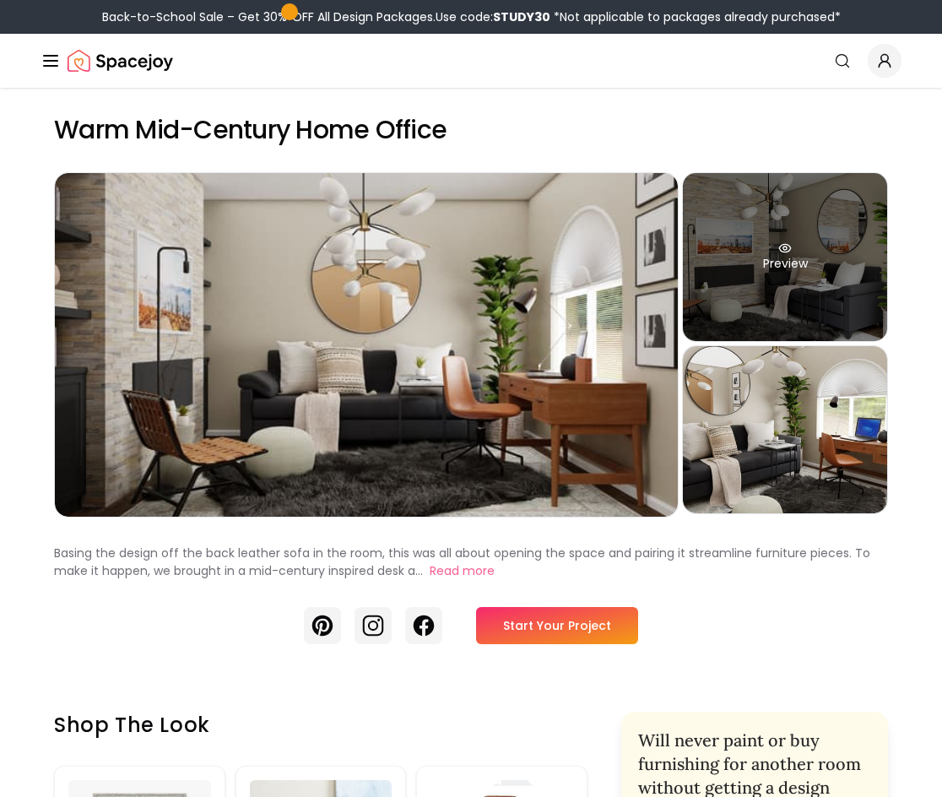
click at [753, 250] on div "Preview" at bounding box center [785, 257] width 204 height 168
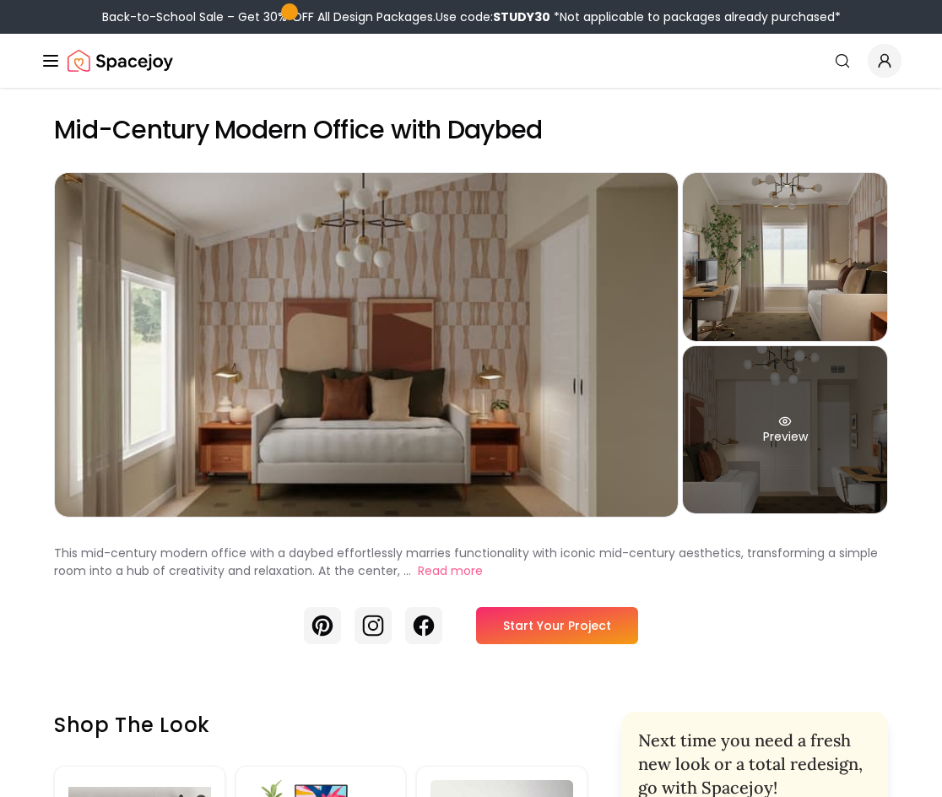
click at [833, 434] on div "Preview" at bounding box center [785, 430] width 204 height 168
